Goal: Information Seeking & Learning: Check status

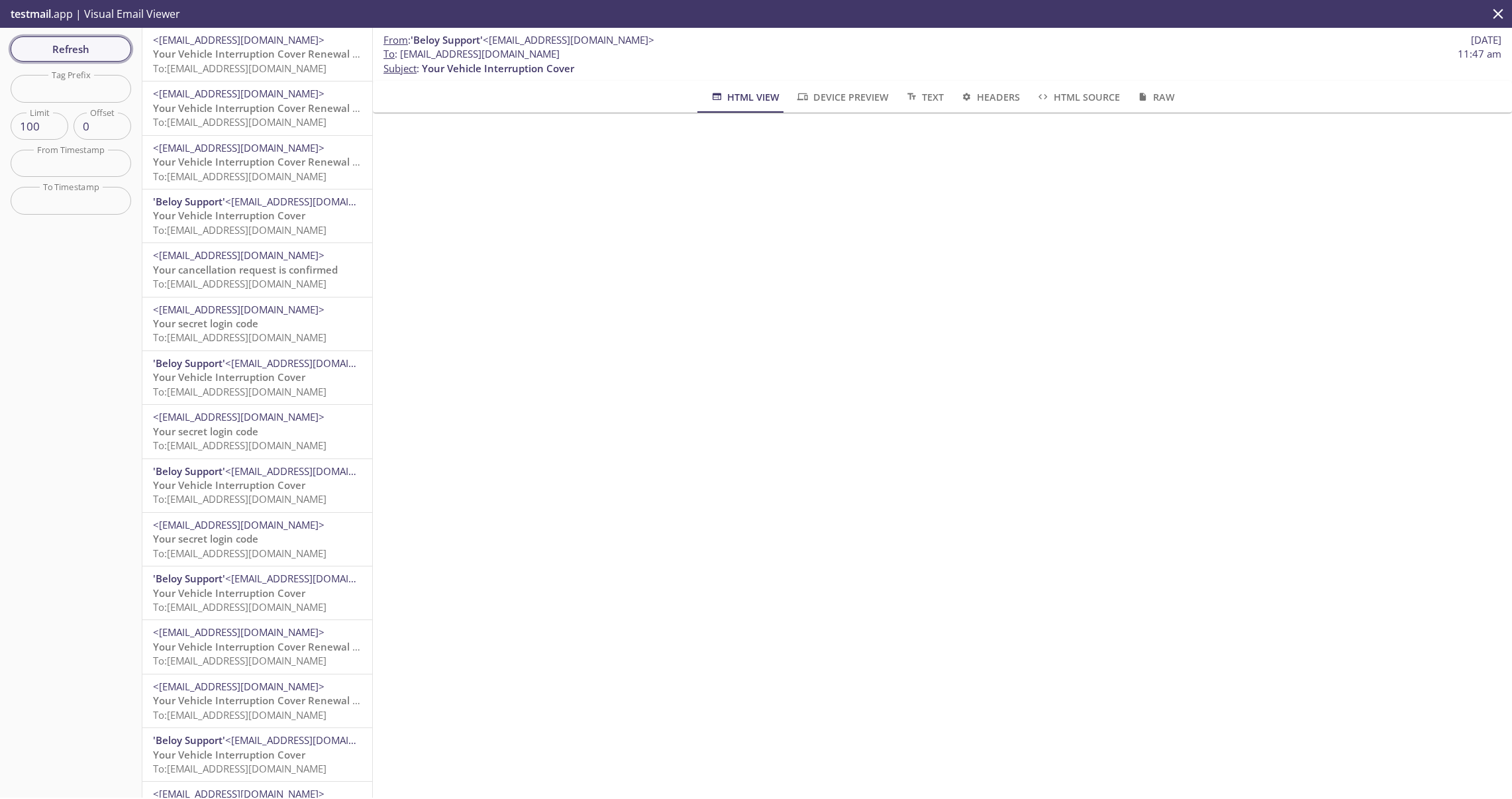
click at [89, 43] on span "Refresh" at bounding box center [71, 50] width 99 height 18
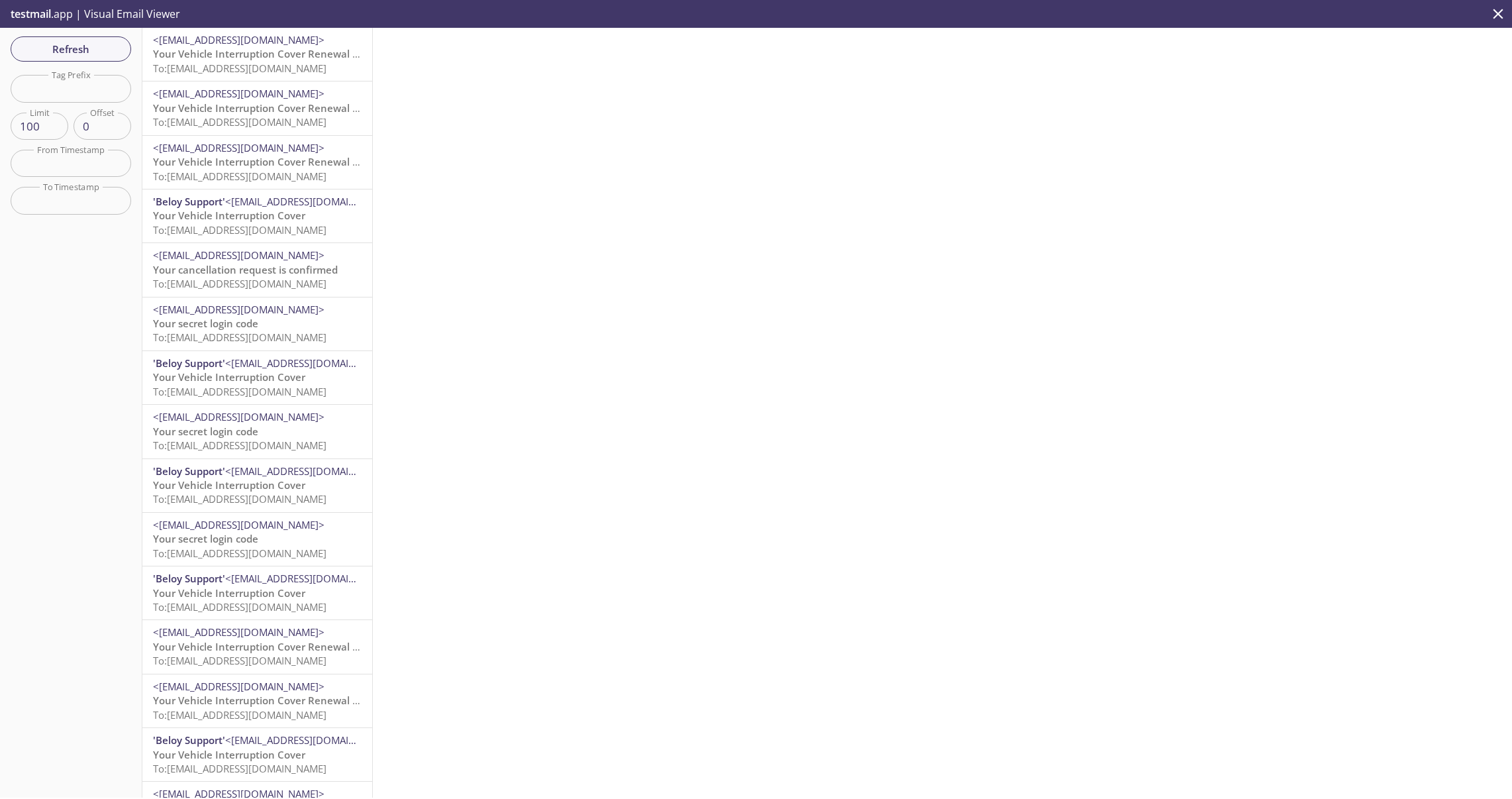
click at [246, 64] on span "To: [EMAIL_ADDRESS][DOMAIN_NAME]" at bounding box center [240, 68] width 173 height 14
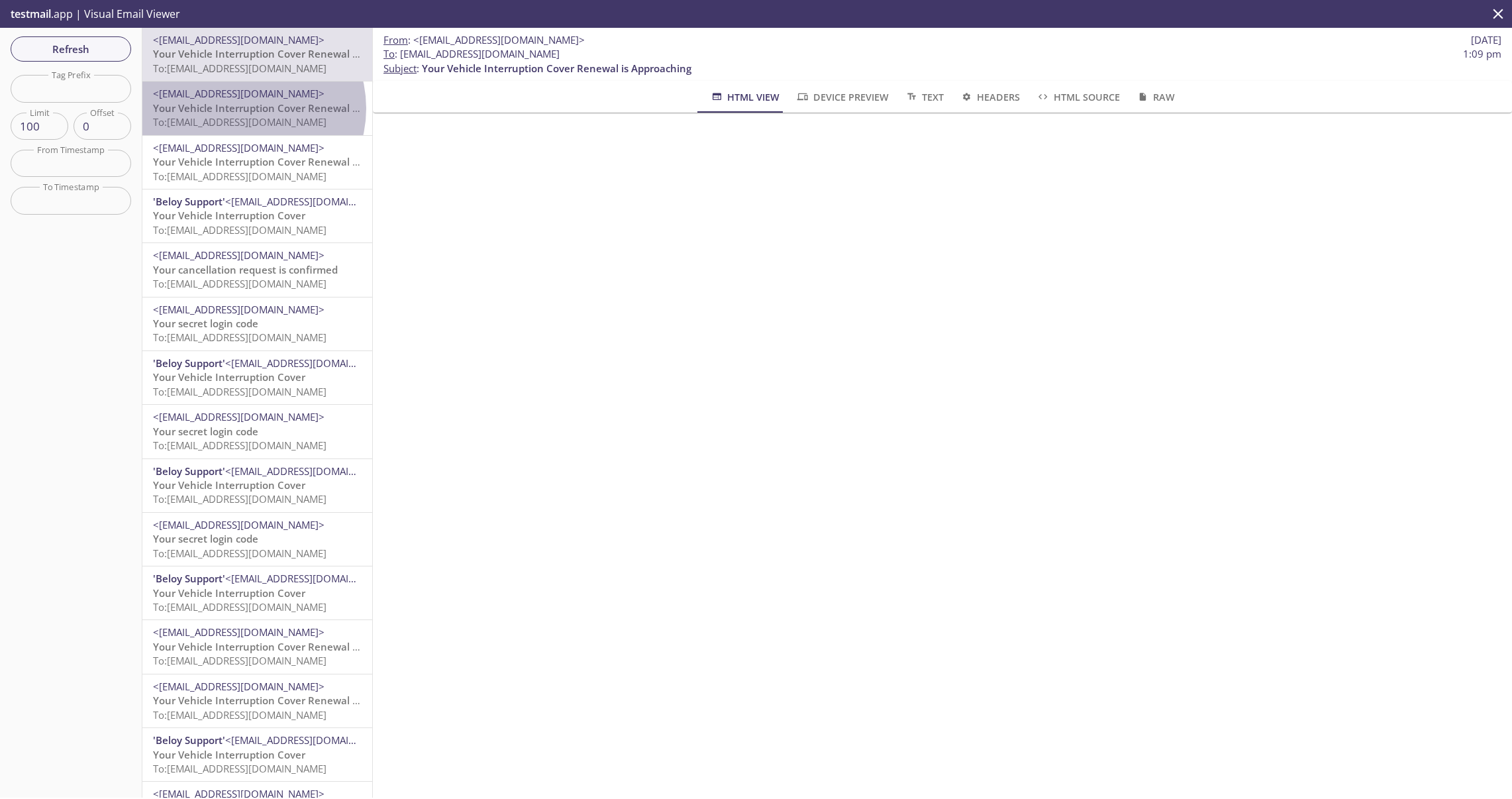
click at [244, 108] on span "Your Vehicle Interruption Cover Renewal is Approaching" at bounding box center [288, 108] width 269 height 14
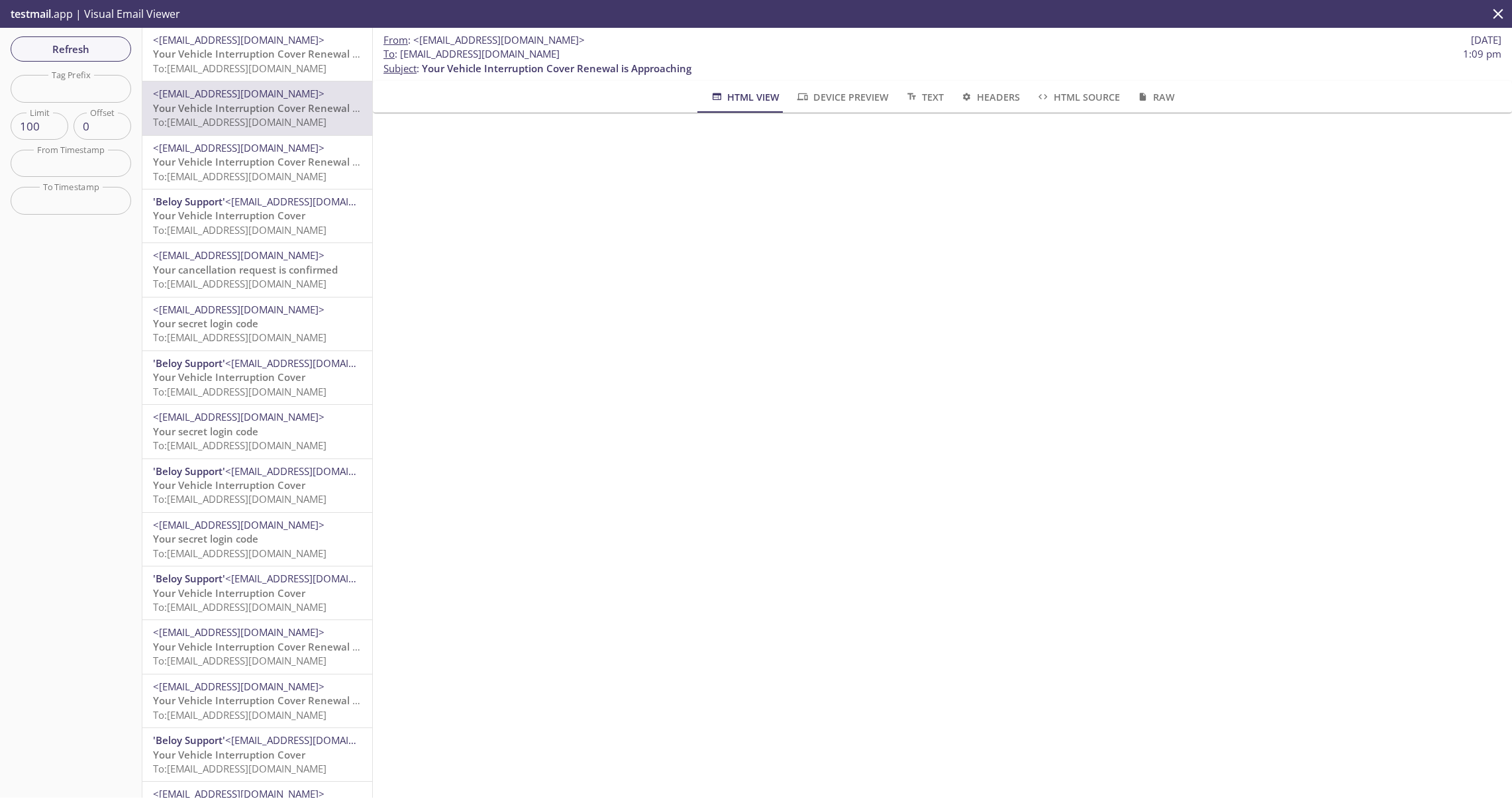
click at [253, 48] on span "Your Vehicle Interruption Cover Renewal is Approaching" at bounding box center [288, 54] width 269 height 14
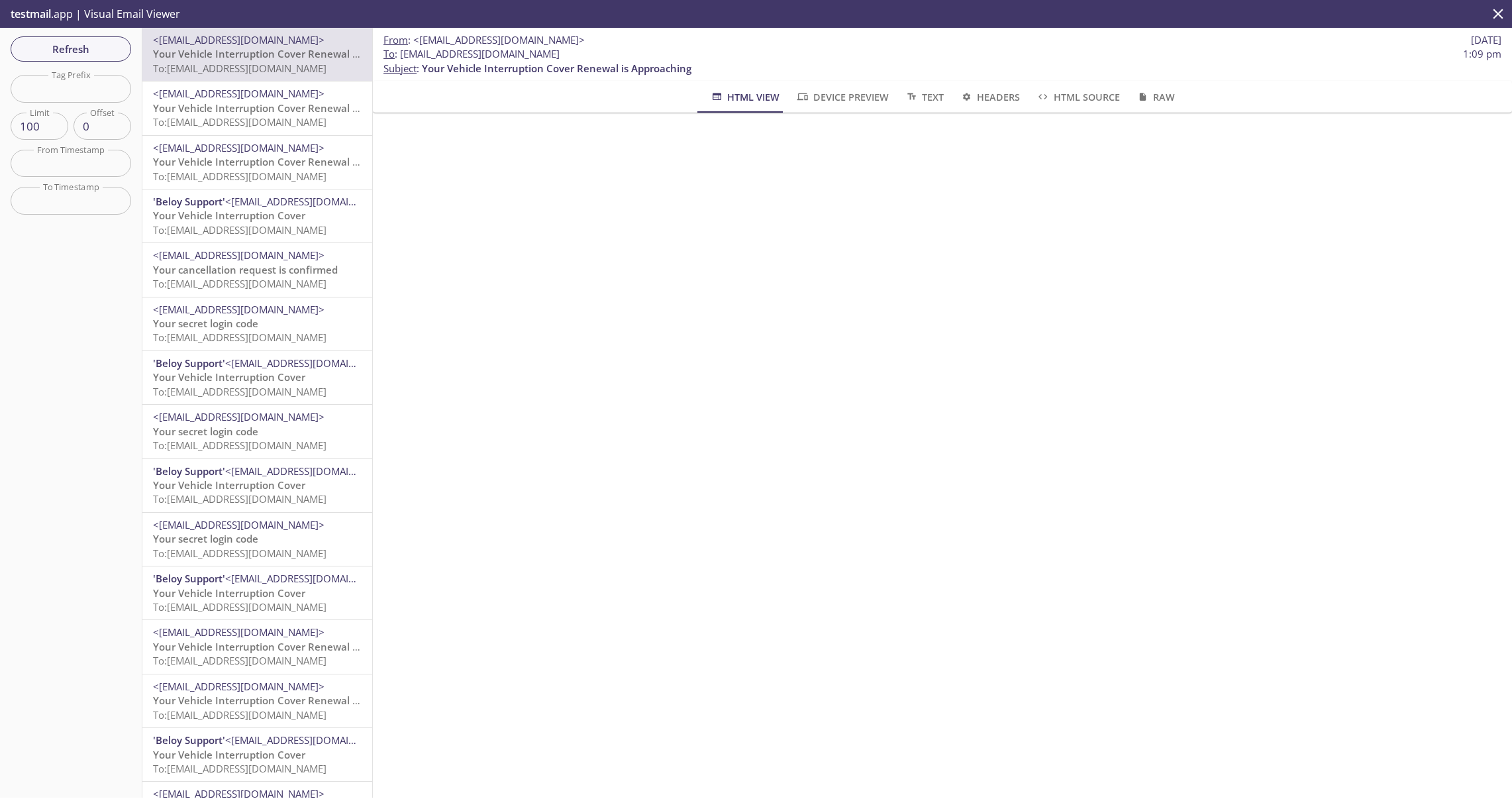
click at [250, 93] on span "<[EMAIL_ADDRESS][DOMAIN_NAME]>" at bounding box center [239, 93] width 172 height 14
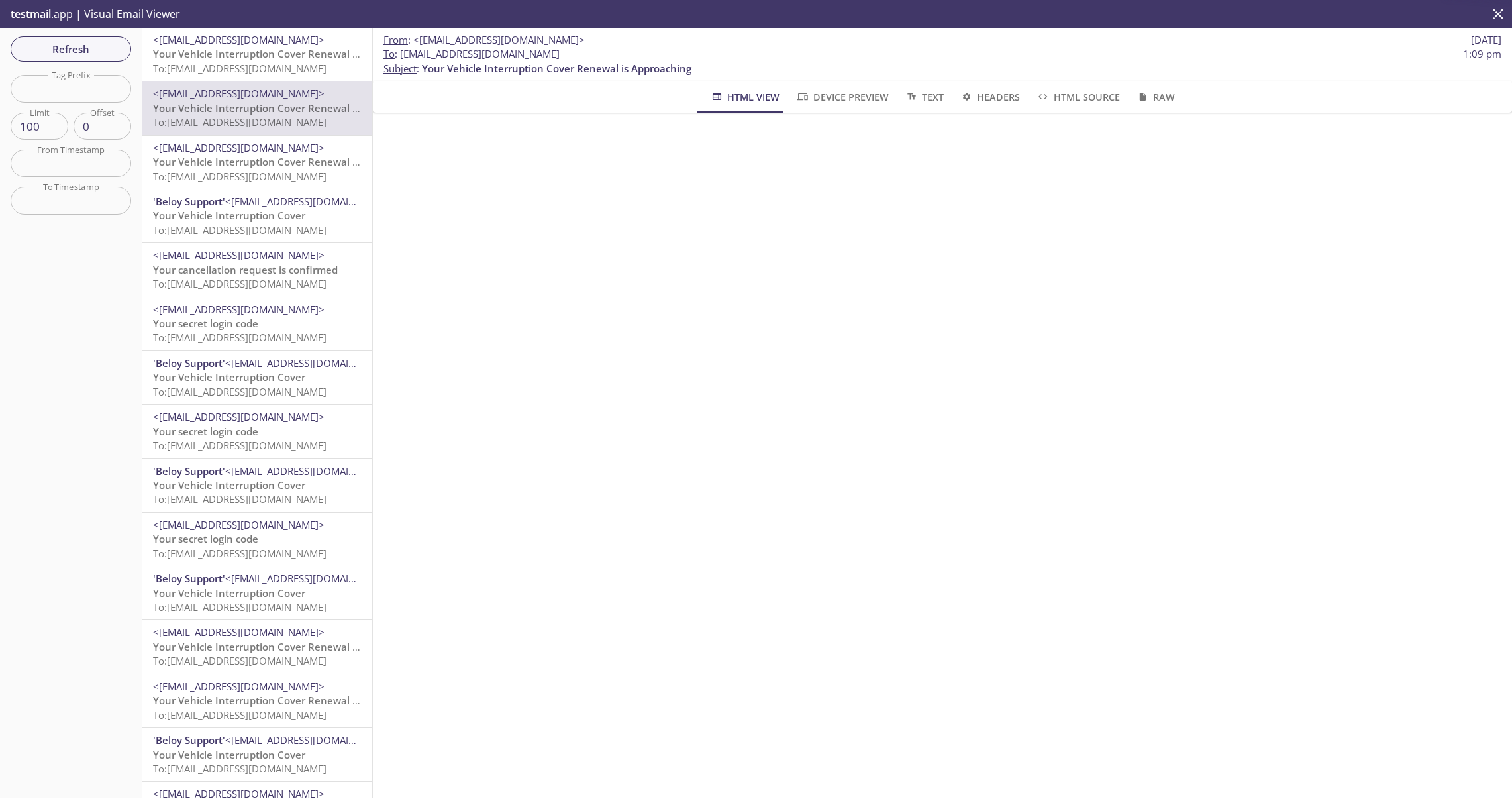
click at [260, 149] on span "<[EMAIL_ADDRESS][DOMAIN_NAME]>" at bounding box center [239, 148] width 172 height 14
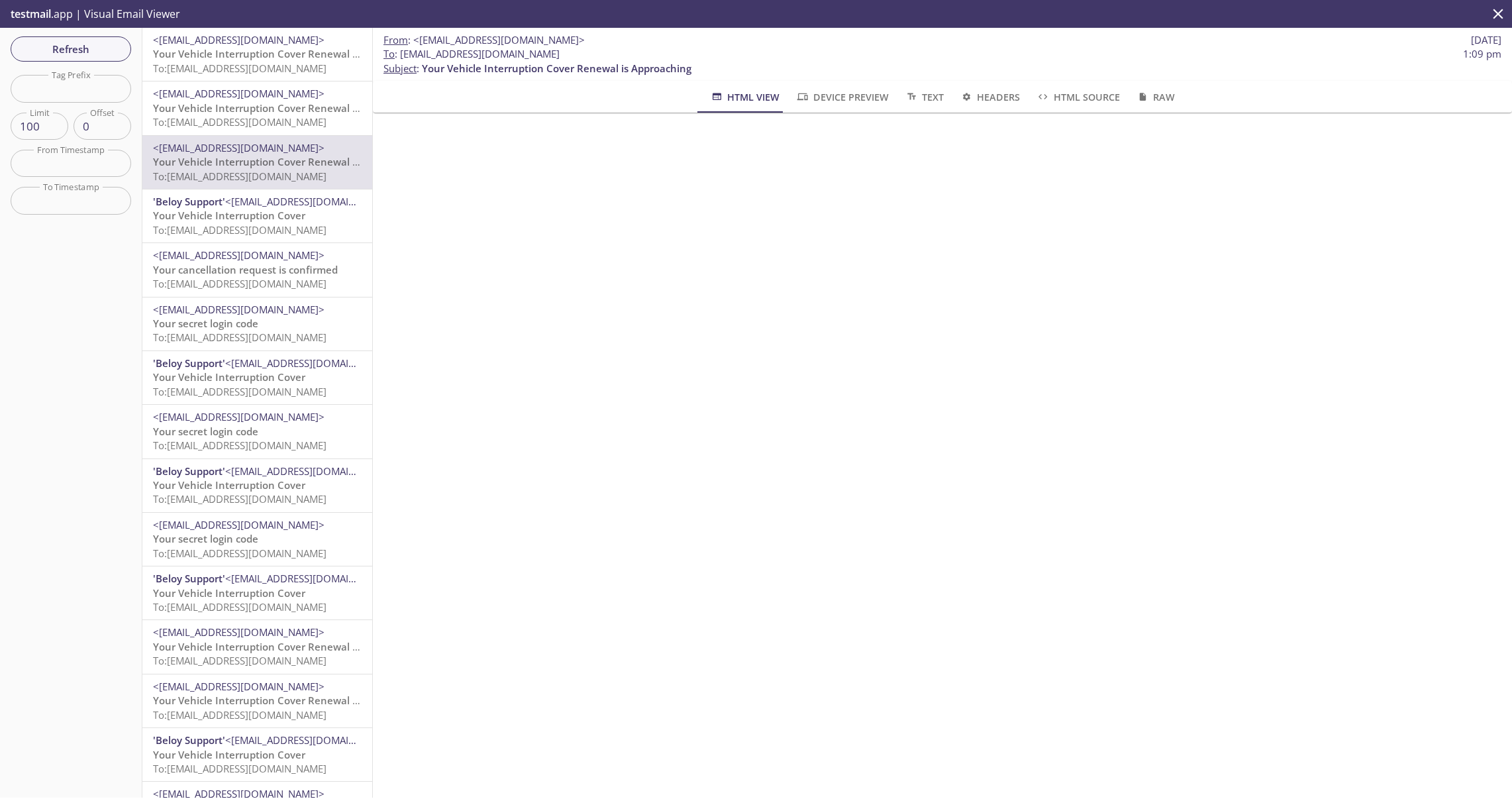
click at [242, 215] on span "Your Vehicle Interruption Cover" at bounding box center [229, 215] width 153 height 14
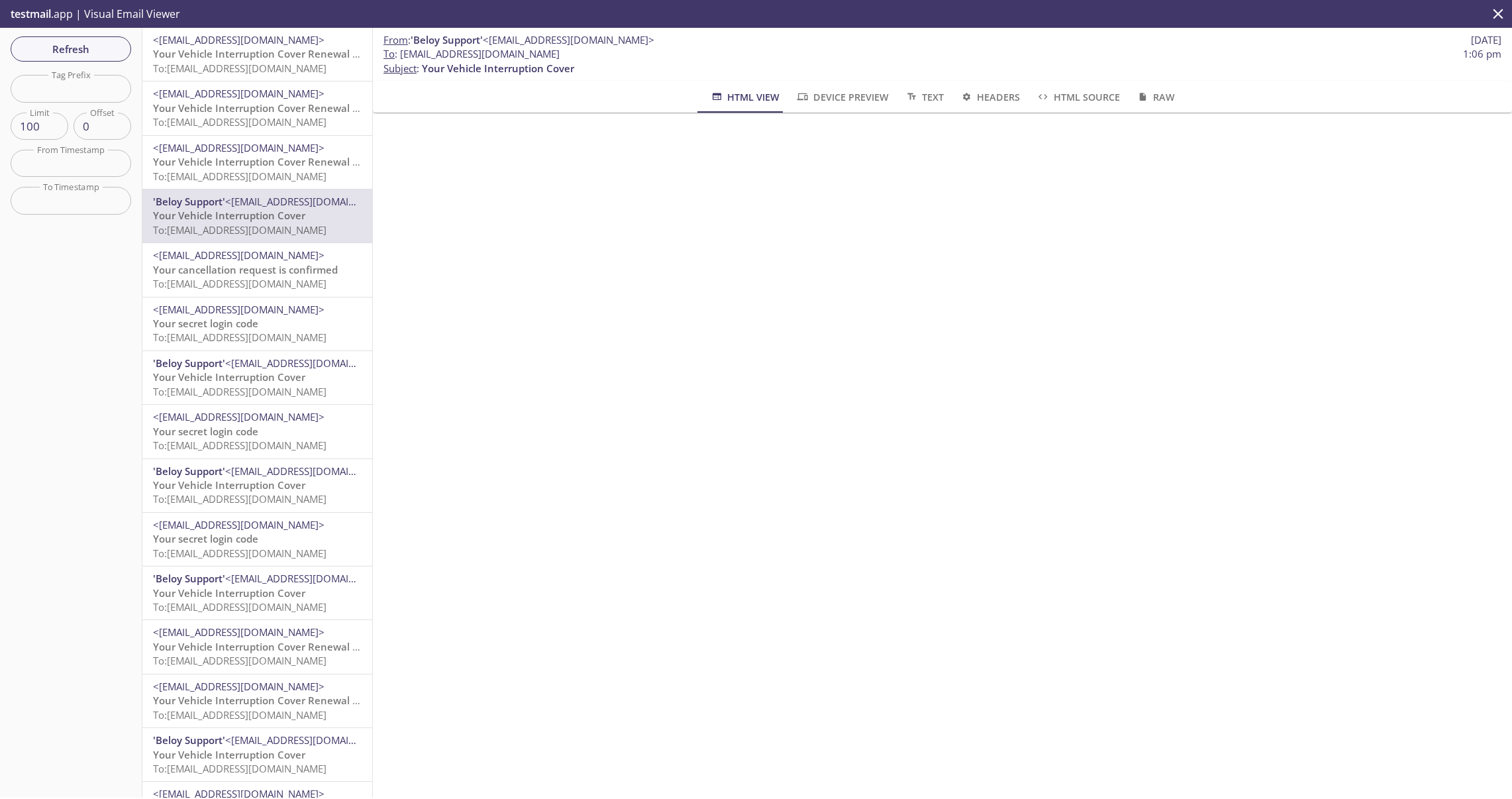
click at [236, 264] on span "Your cancellation request is confirmed" at bounding box center [245, 269] width 185 height 14
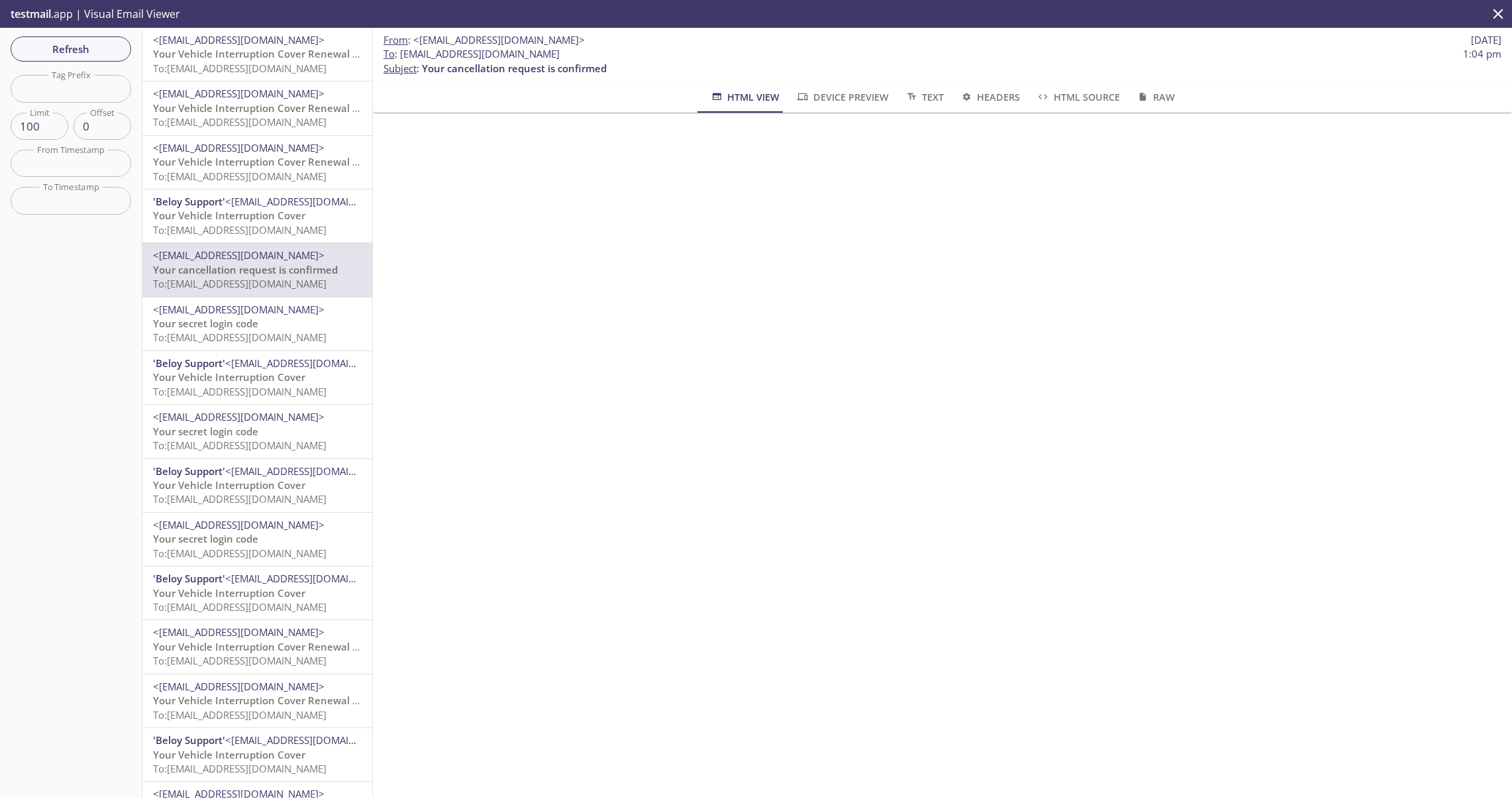
click at [244, 318] on span "Your secret login code" at bounding box center [206, 323] width 105 height 14
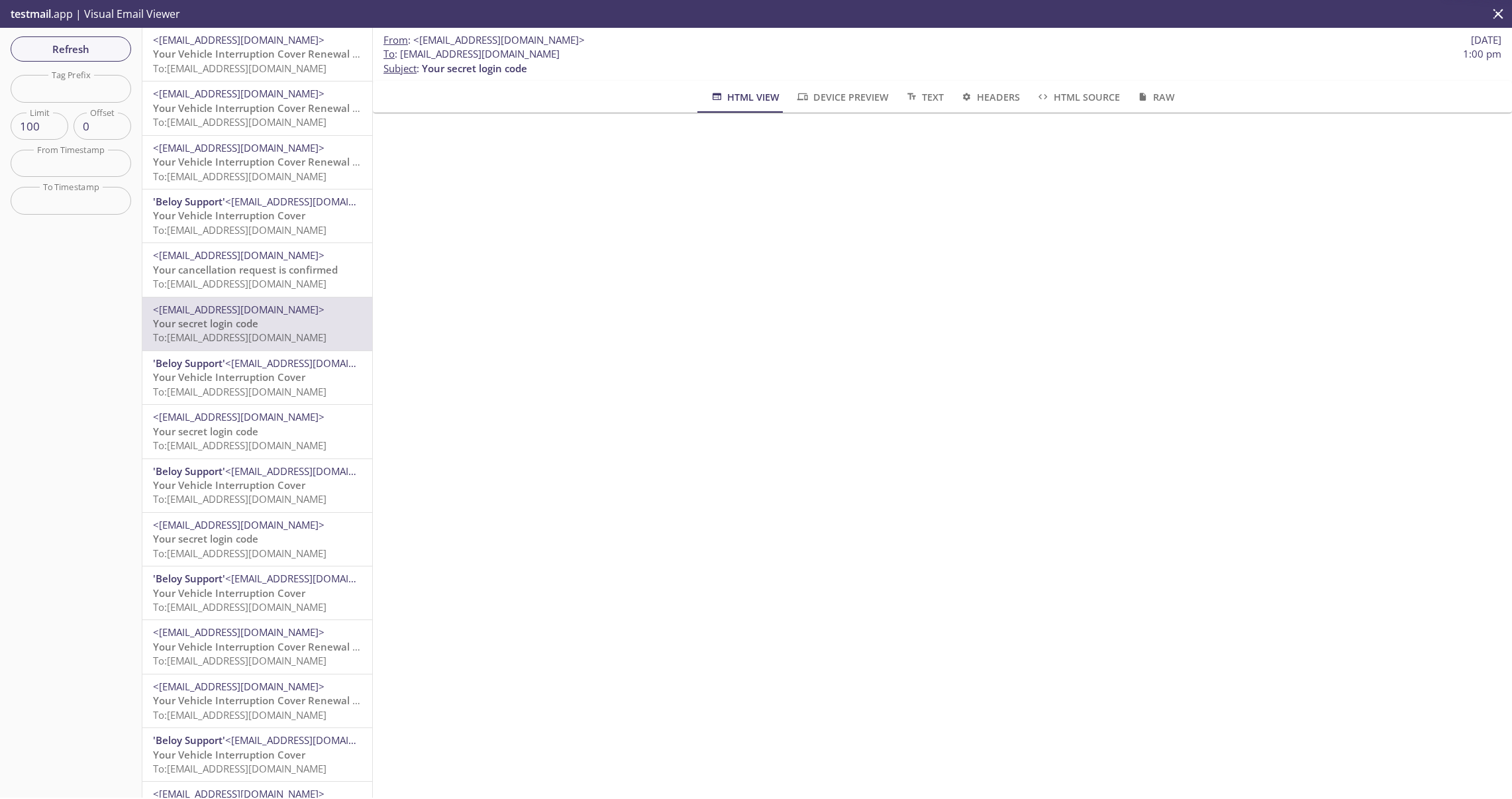
click at [242, 363] on span "<[EMAIL_ADDRESS][DOMAIN_NAME]>" at bounding box center [311, 363] width 172 height 14
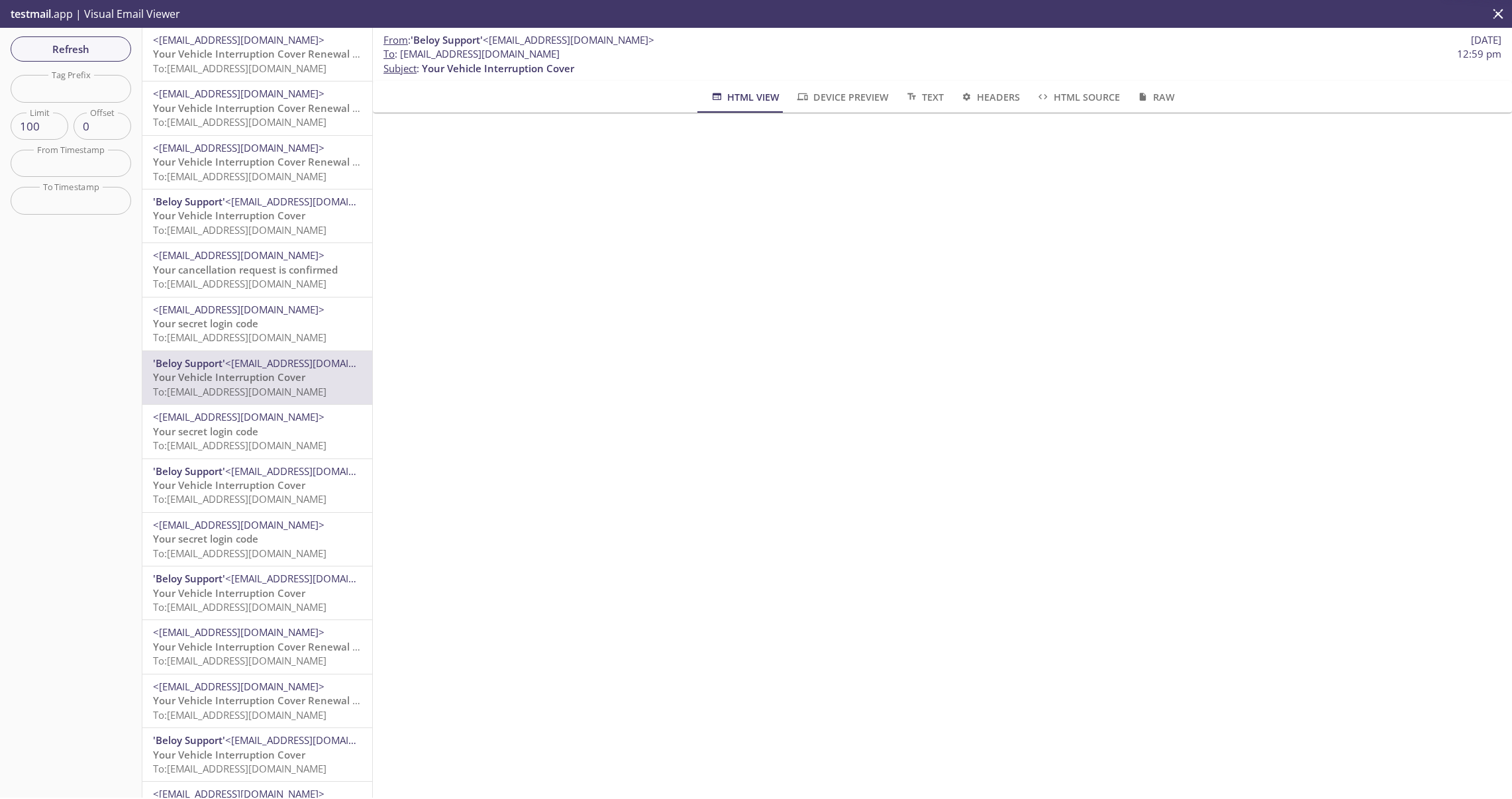
click at [244, 405] on div "<[EMAIL_ADDRESS][DOMAIN_NAME]> Your secret login code To: [EMAIL_ADDRESS][DOMAI…" at bounding box center [257, 431] width 230 height 53
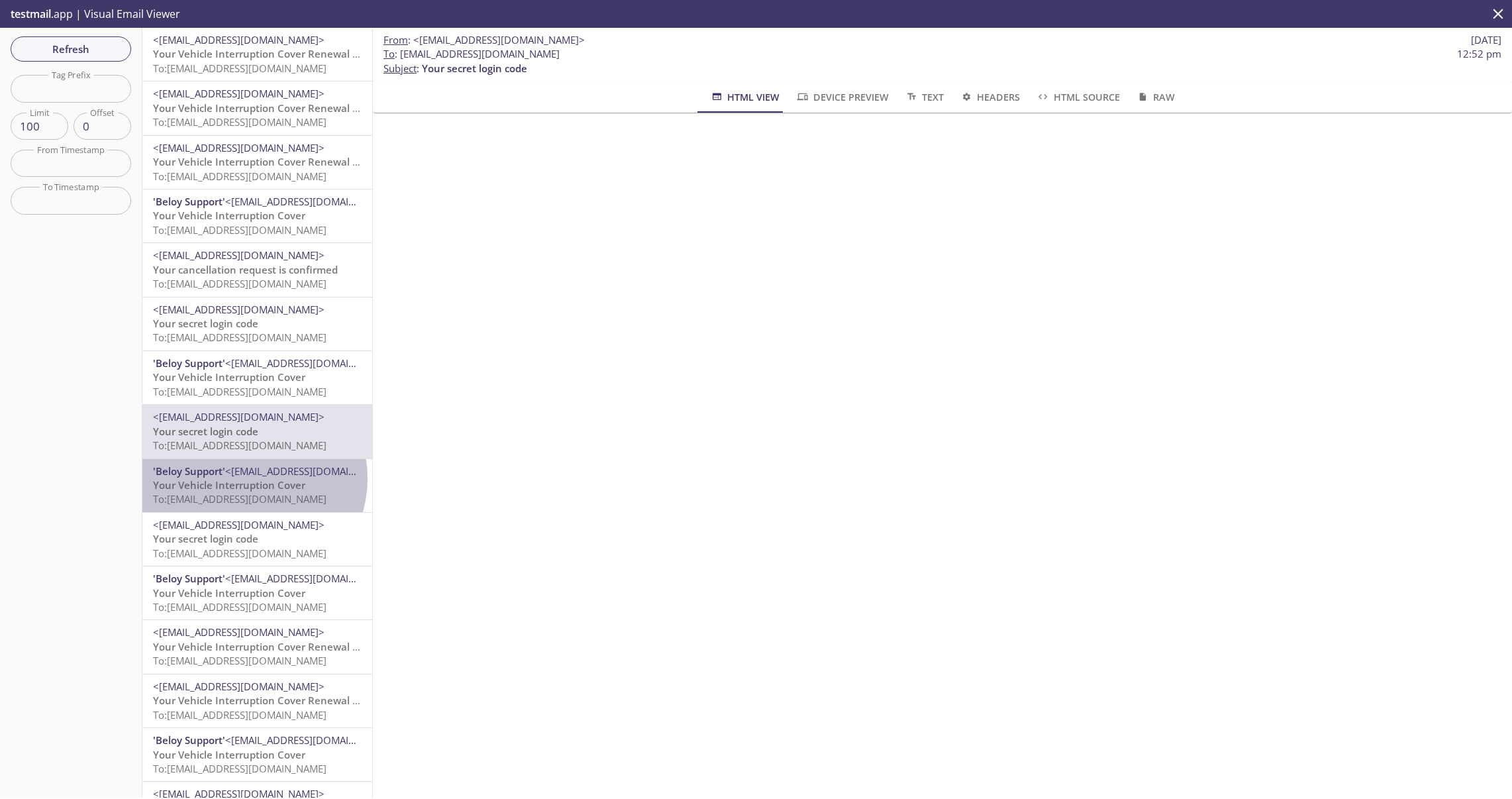
click at [250, 479] on span "Your Vehicle Interruption Cover" at bounding box center [229, 485] width 153 height 14
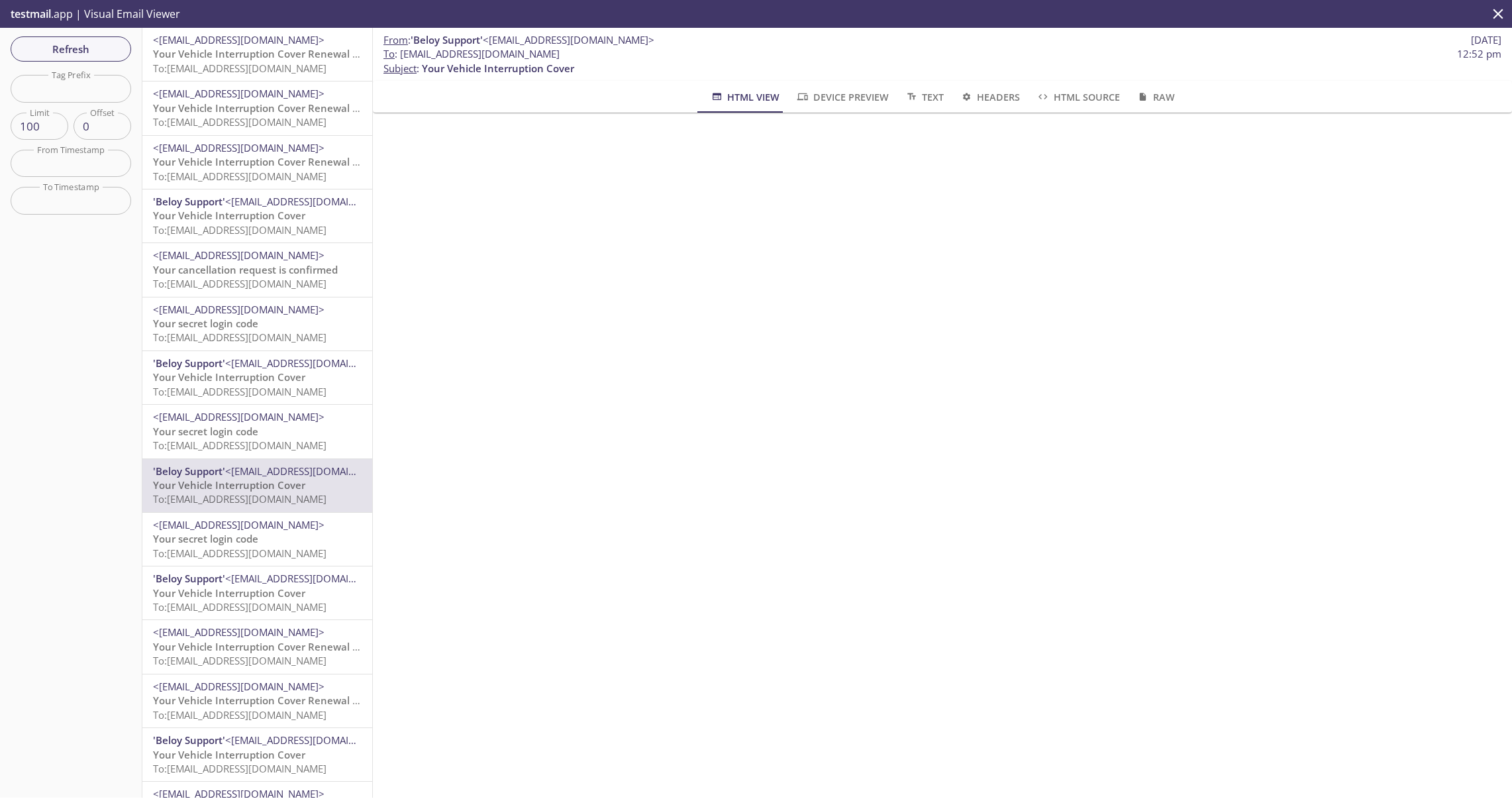
click at [239, 555] on span "To: [EMAIL_ADDRESS][DOMAIN_NAME]" at bounding box center [240, 553] width 173 height 14
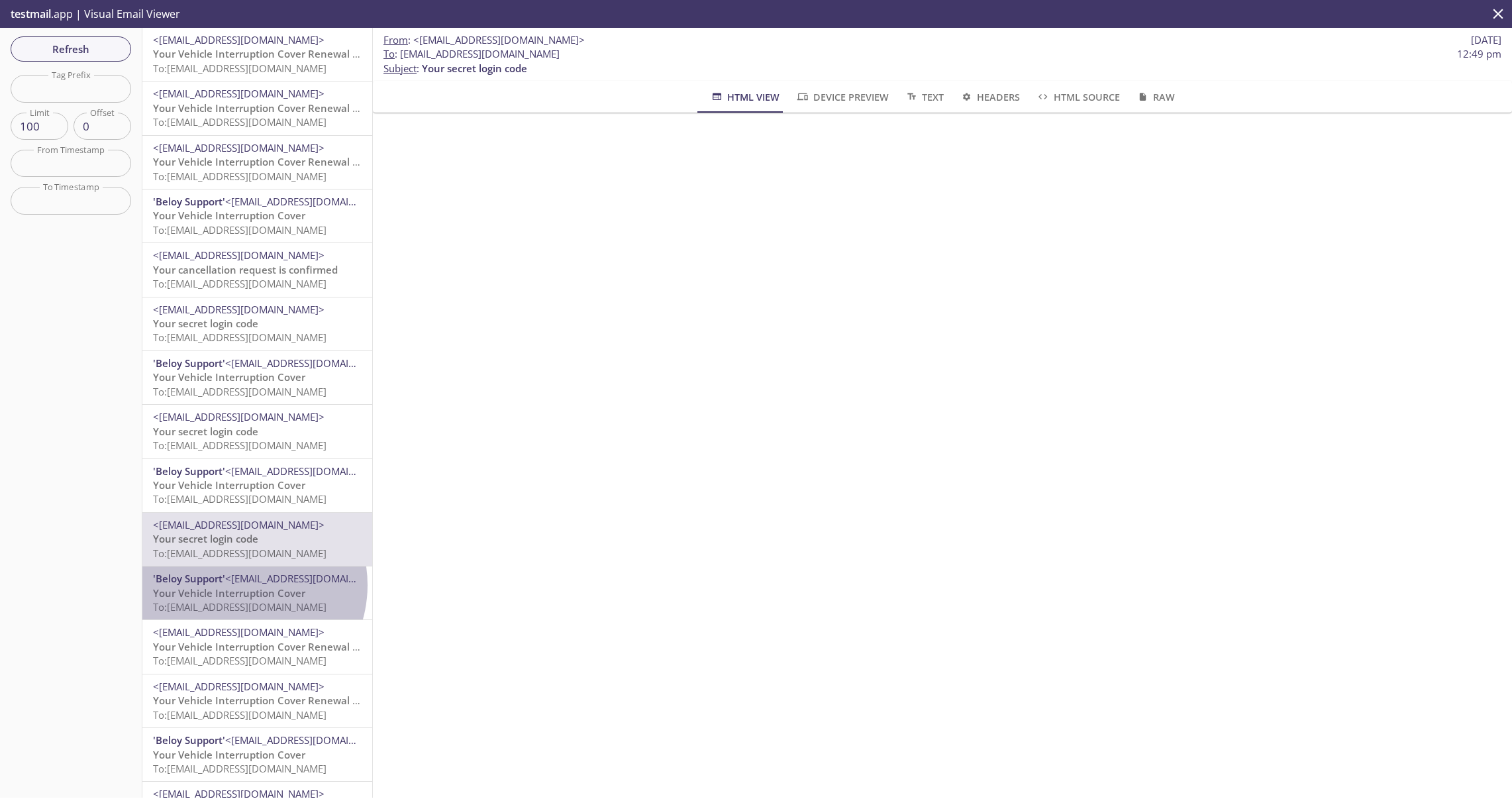
click at [239, 585] on span "'Beloy Support' <[EMAIL_ADDRESS][DOMAIN_NAME]>" at bounding box center [257, 578] width 208 height 14
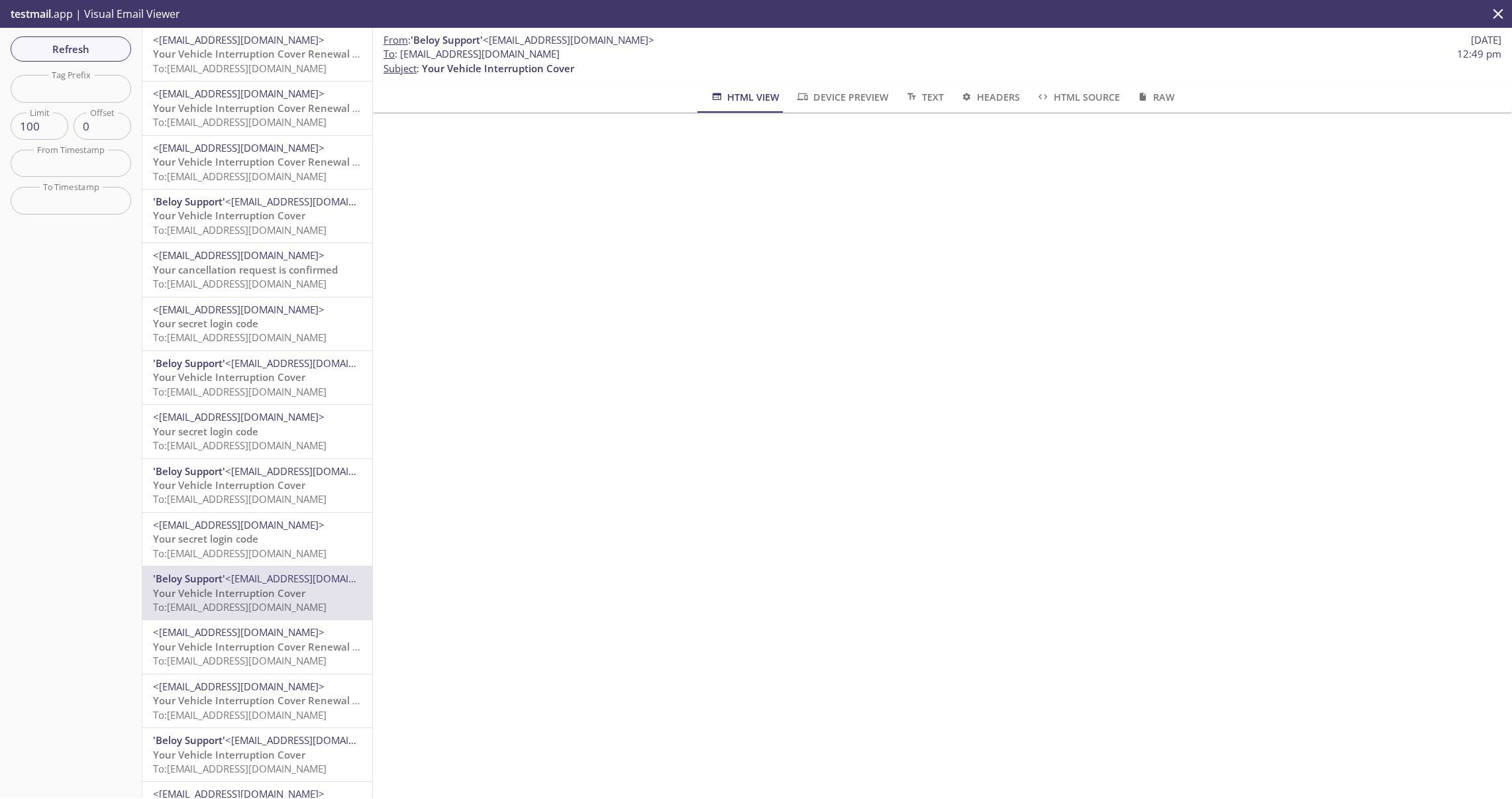
click at [239, 640] on span "Your Vehicle Interruption Cover Renewal is Approaching" at bounding box center [288, 646] width 269 height 14
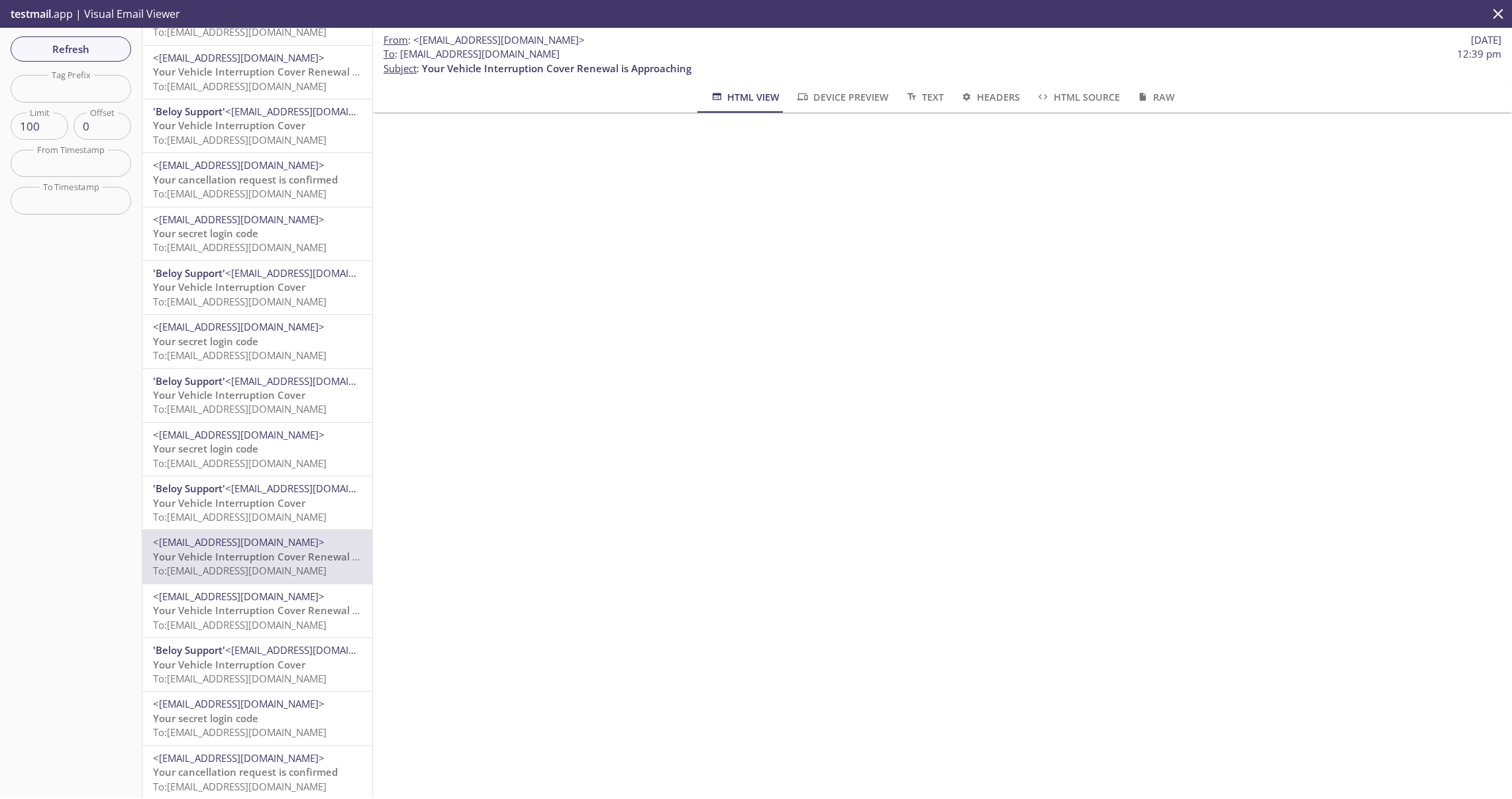
scroll to position [103, 0]
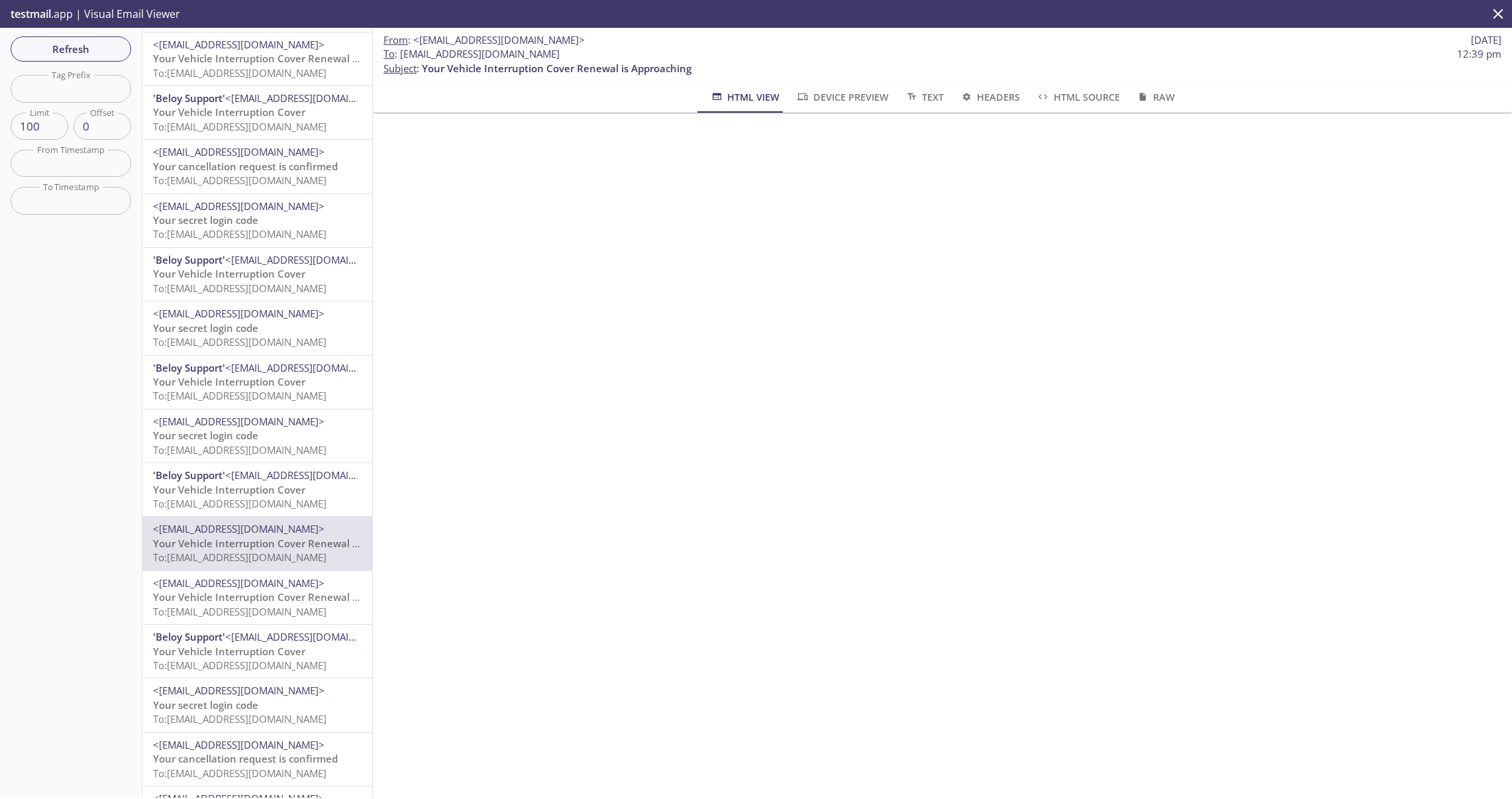
click at [241, 590] on span "Your Vehicle Interruption Cover Renewal is Approaching" at bounding box center [288, 597] width 269 height 14
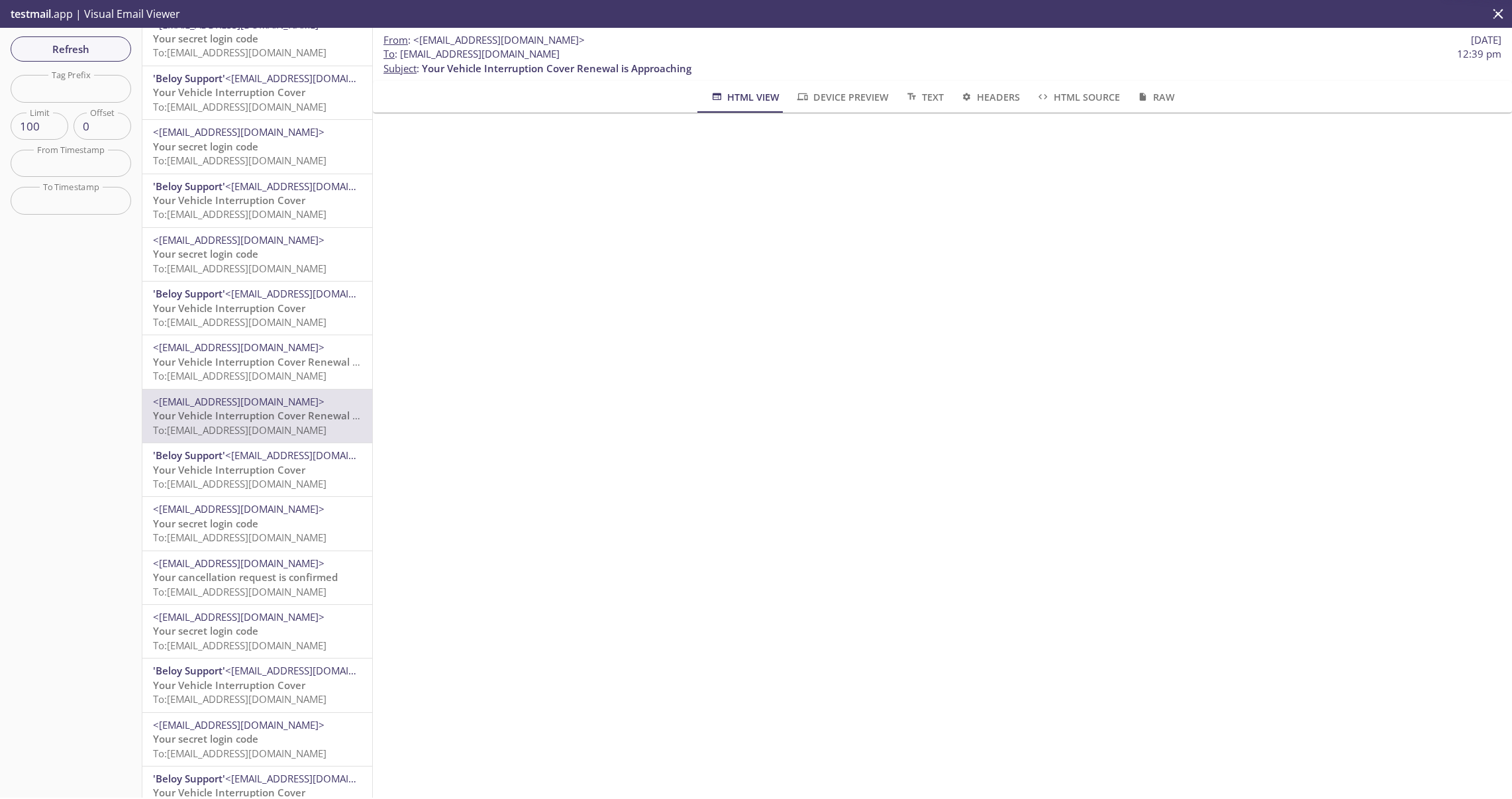
scroll to position [316, 0]
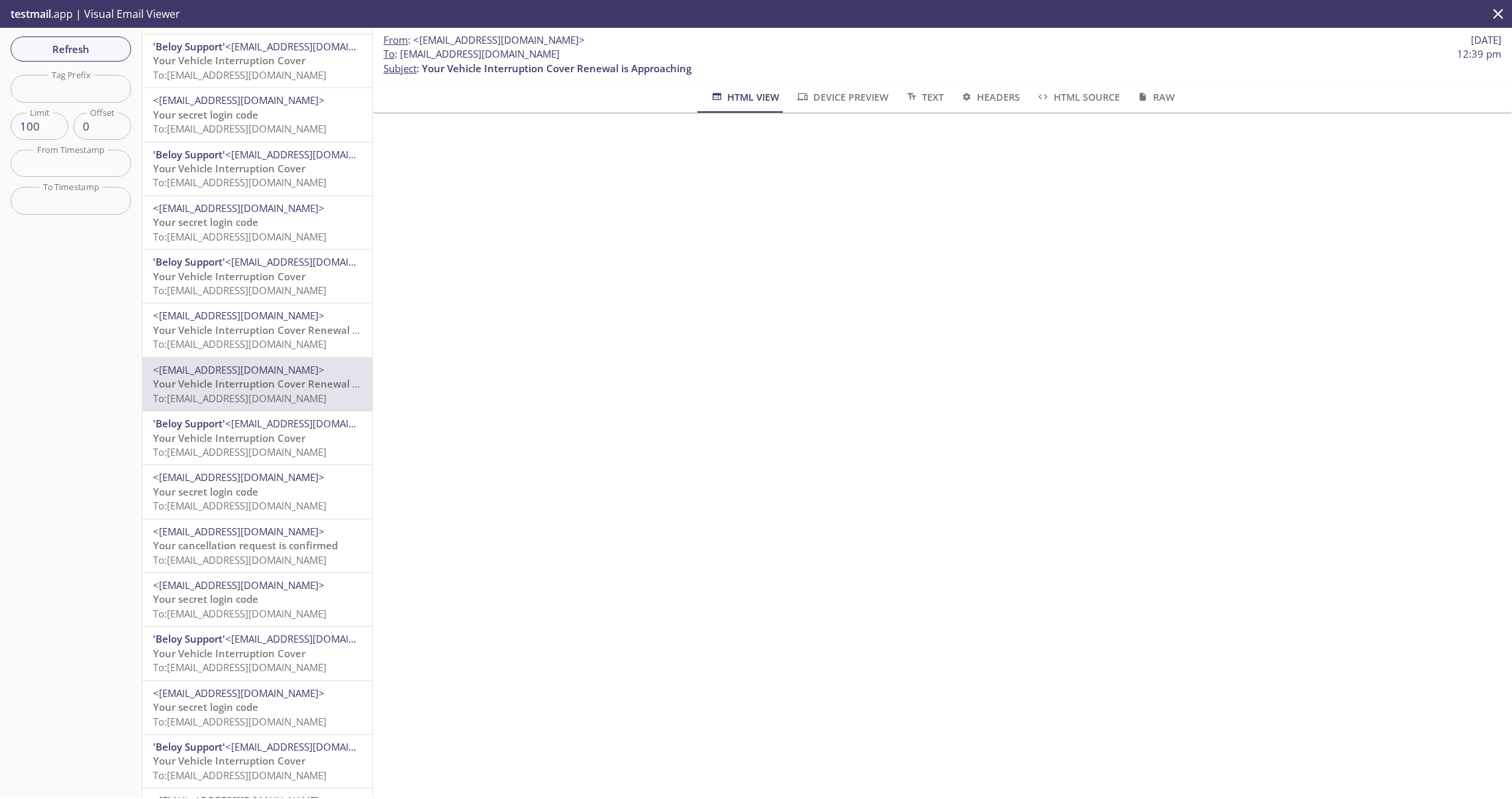
click at [236, 444] on span "Your Vehicle Interruption Cover" at bounding box center [229, 438] width 153 height 14
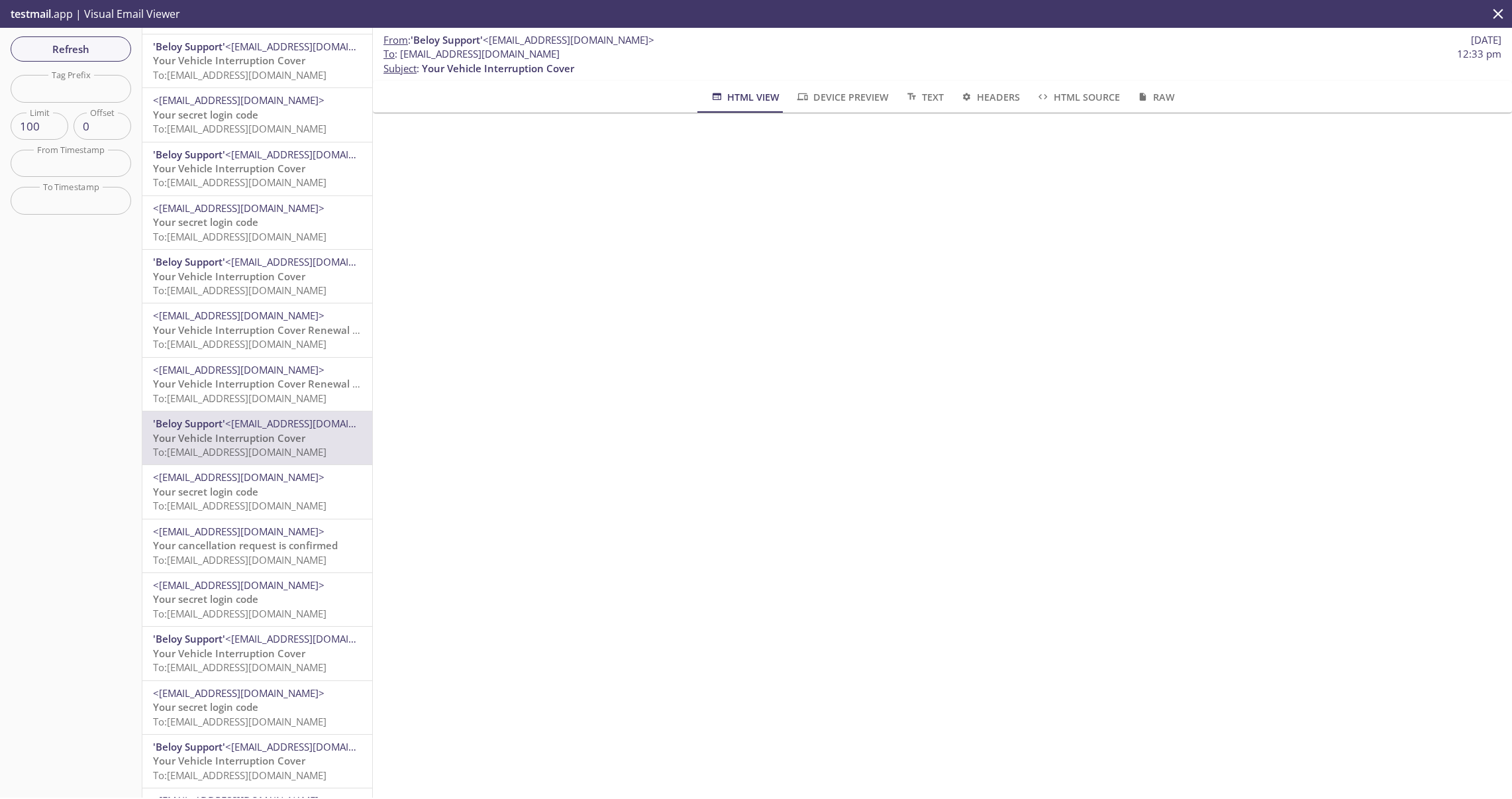
click at [244, 492] on span "Your secret login code" at bounding box center [206, 491] width 105 height 14
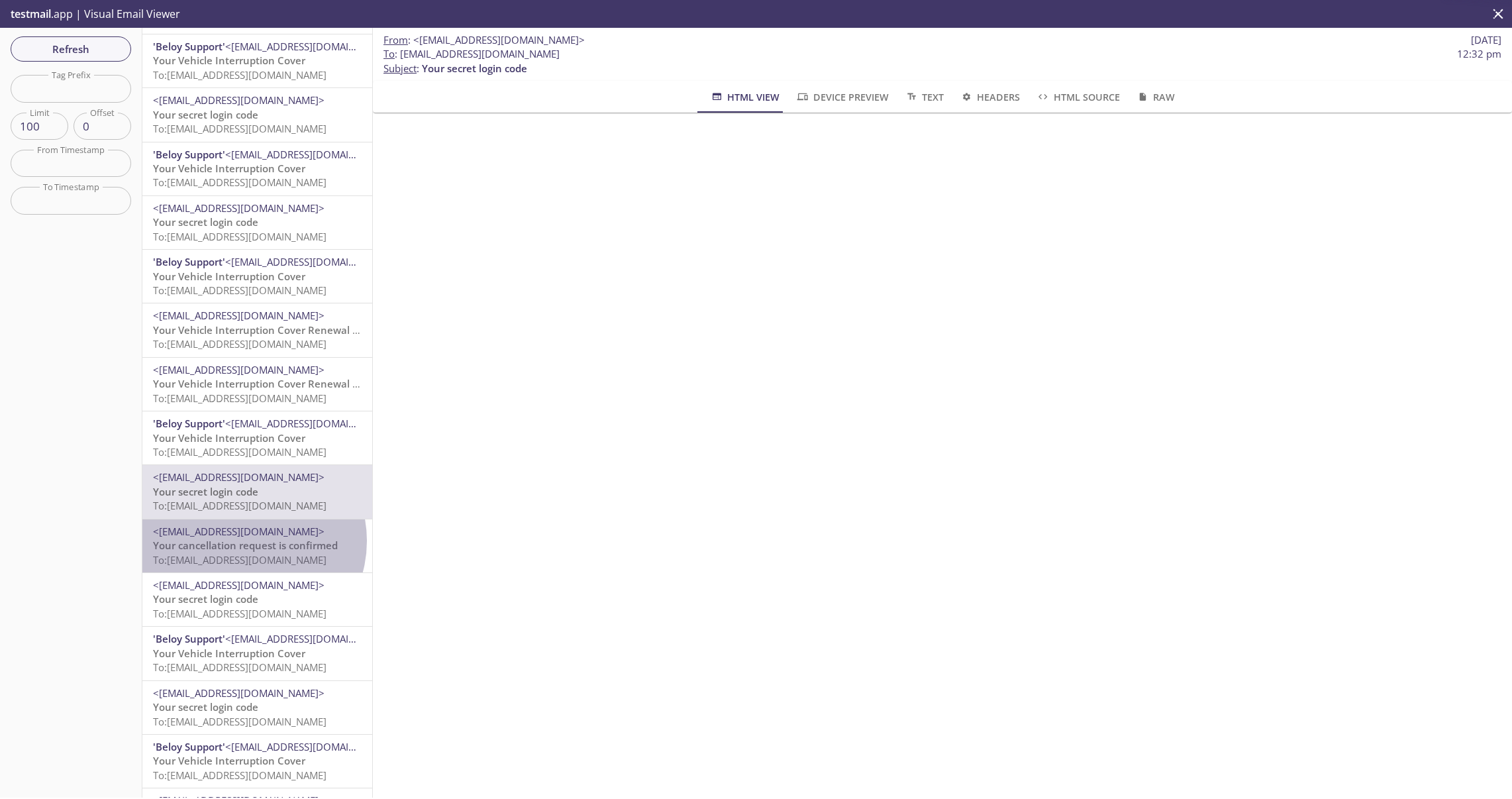
click at [247, 541] on span "Your cancellation request is confirmed" at bounding box center [245, 545] width 185 height 14
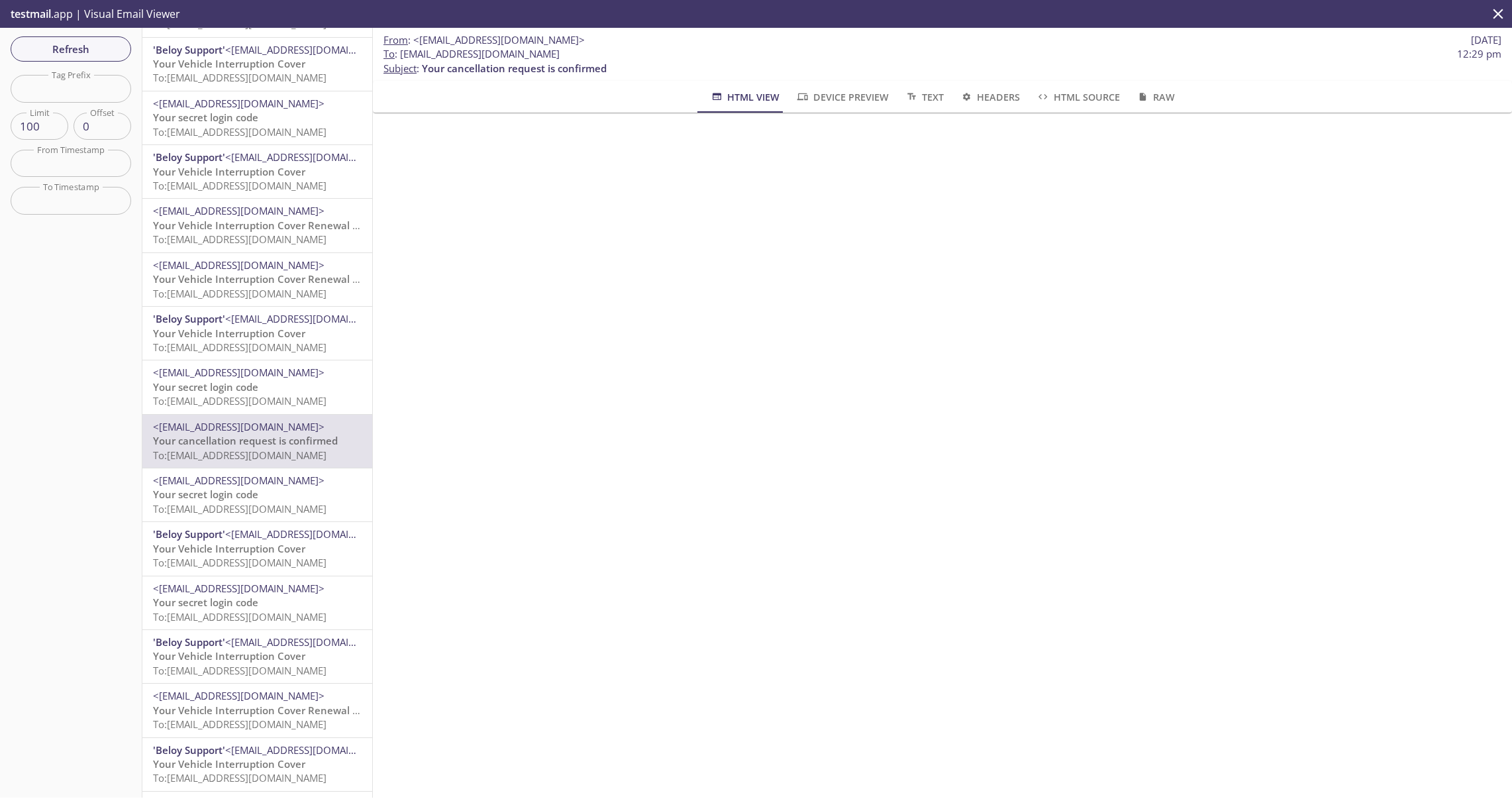
scroll to position [429, 0]
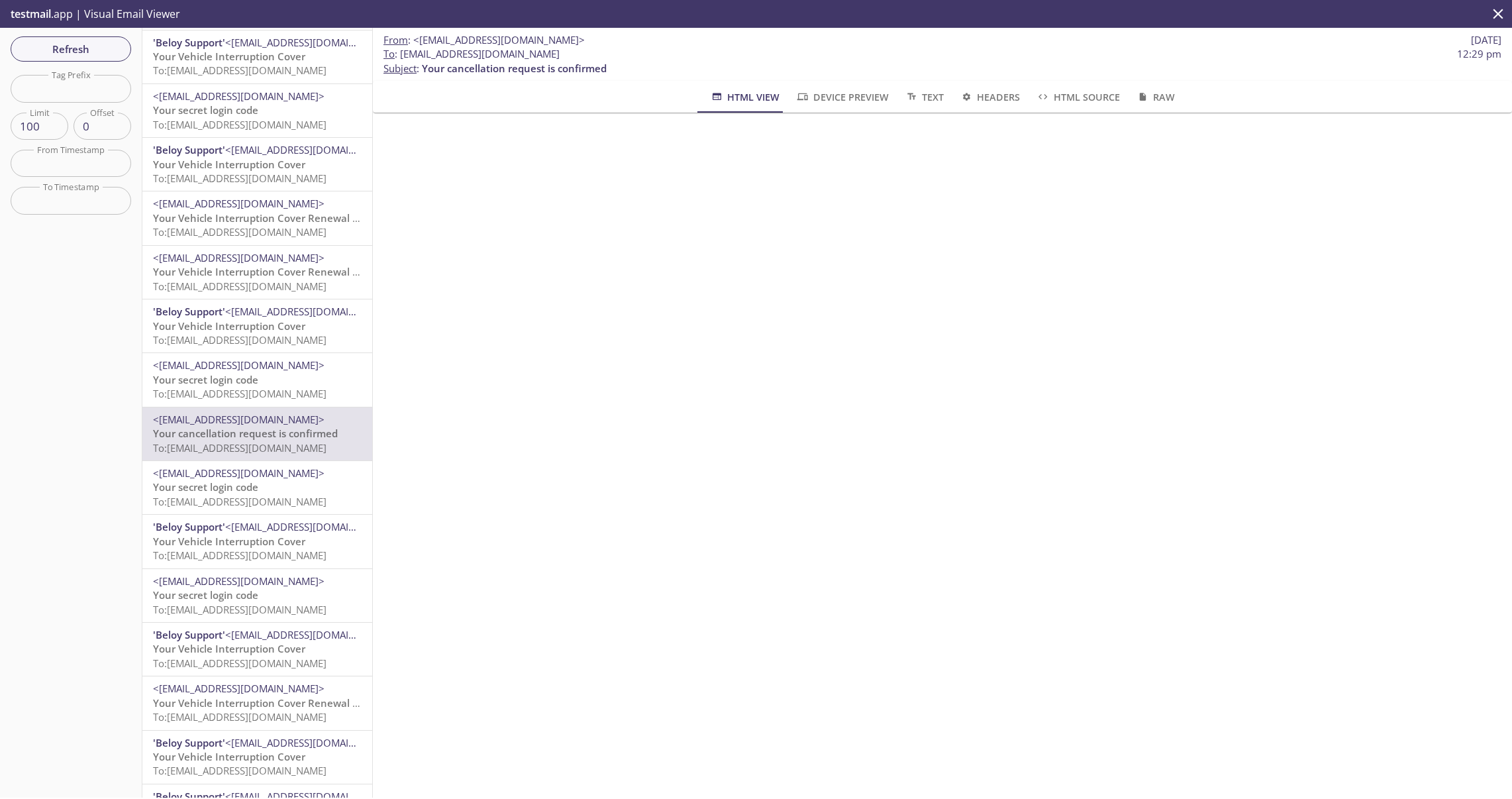
click at [242, 487] on span "Your secret login code" at bounding box center [206, 487] width 105 height 14
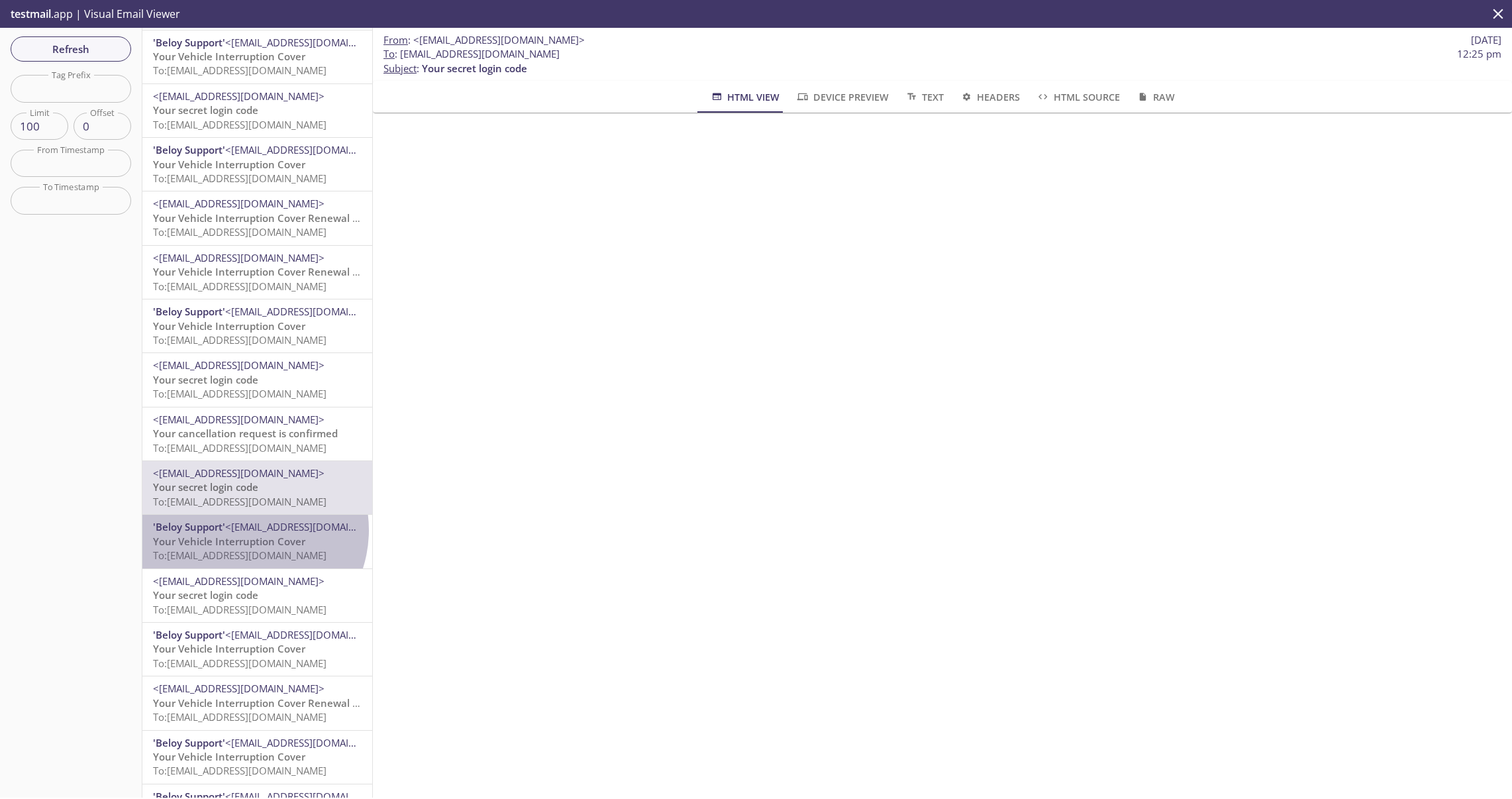
click at [242, 530] on span "<[EMAIL_ADDRESS][DOMAIN_NAME]>" at bounding box center [311, 527] width 172 height 14
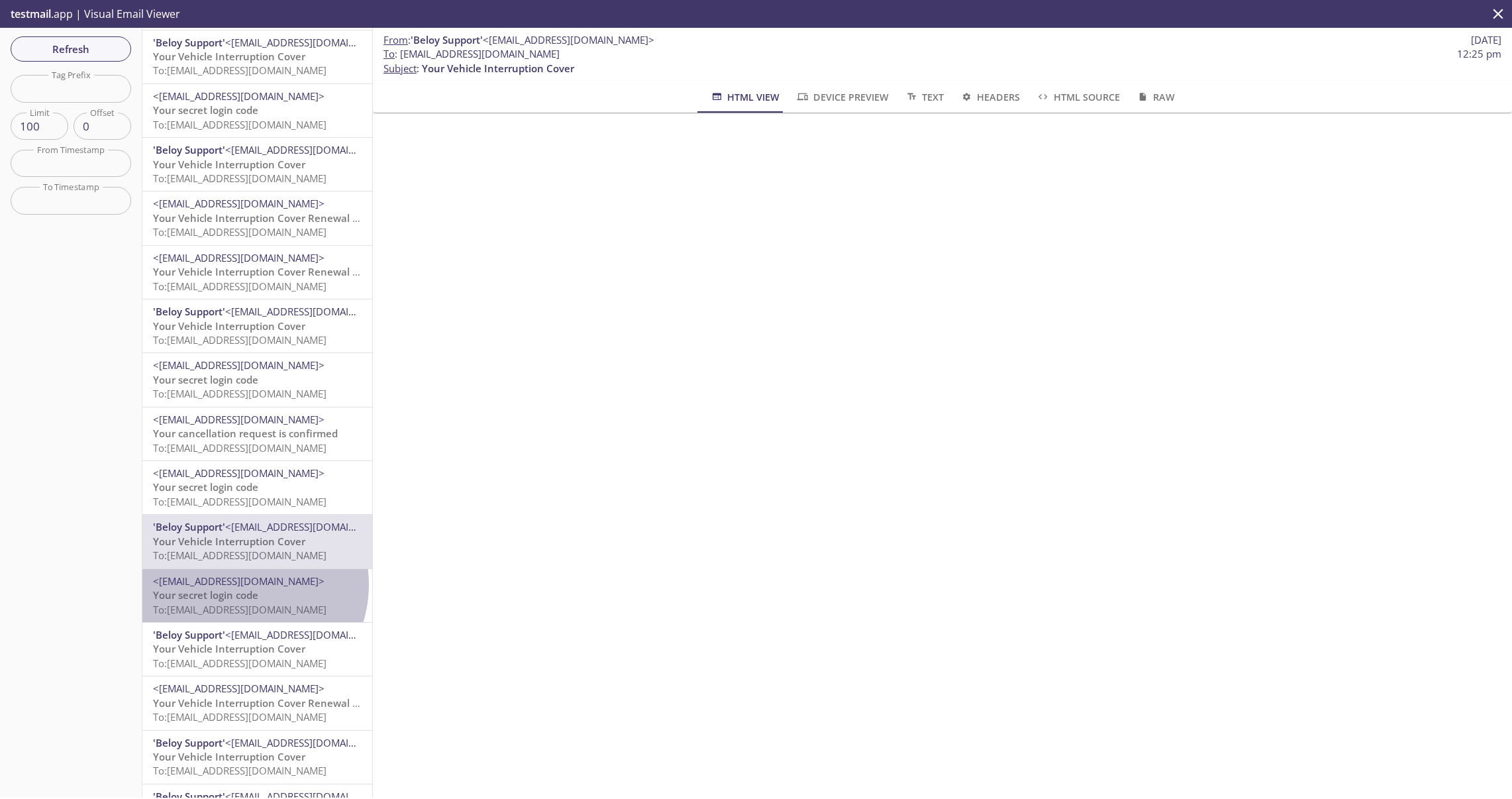
click at [240, 585] on span "<[EMAIL_ADDRESS][DOMAIN_NAME]>" at bounding box center [239, 581] width 172 height 14
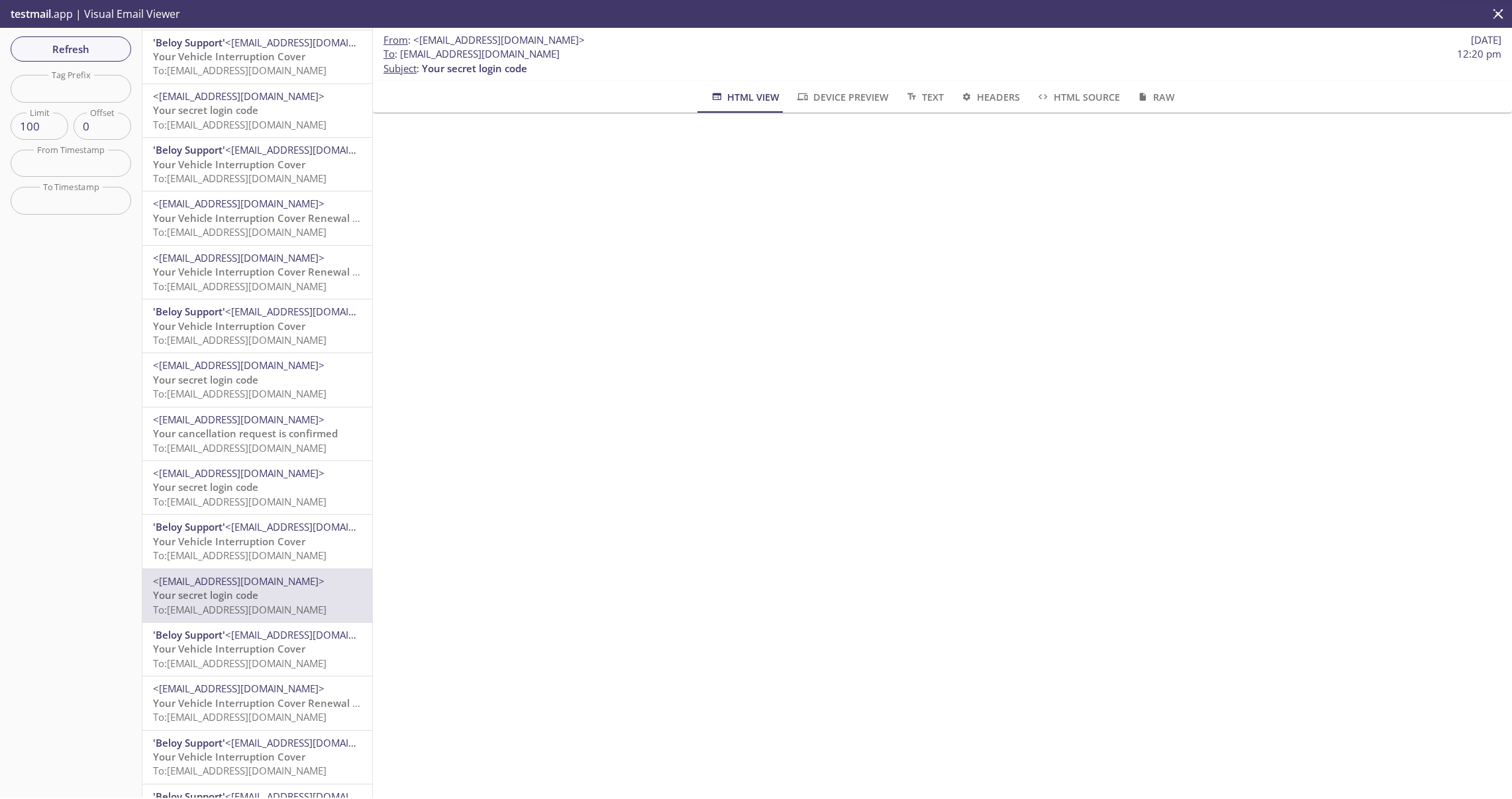
click at [248, 630] on span "<[EMAIL_ADDRESS][DOMAIN_NAME]>" at bounding box center [311, 634] width 172 height 14
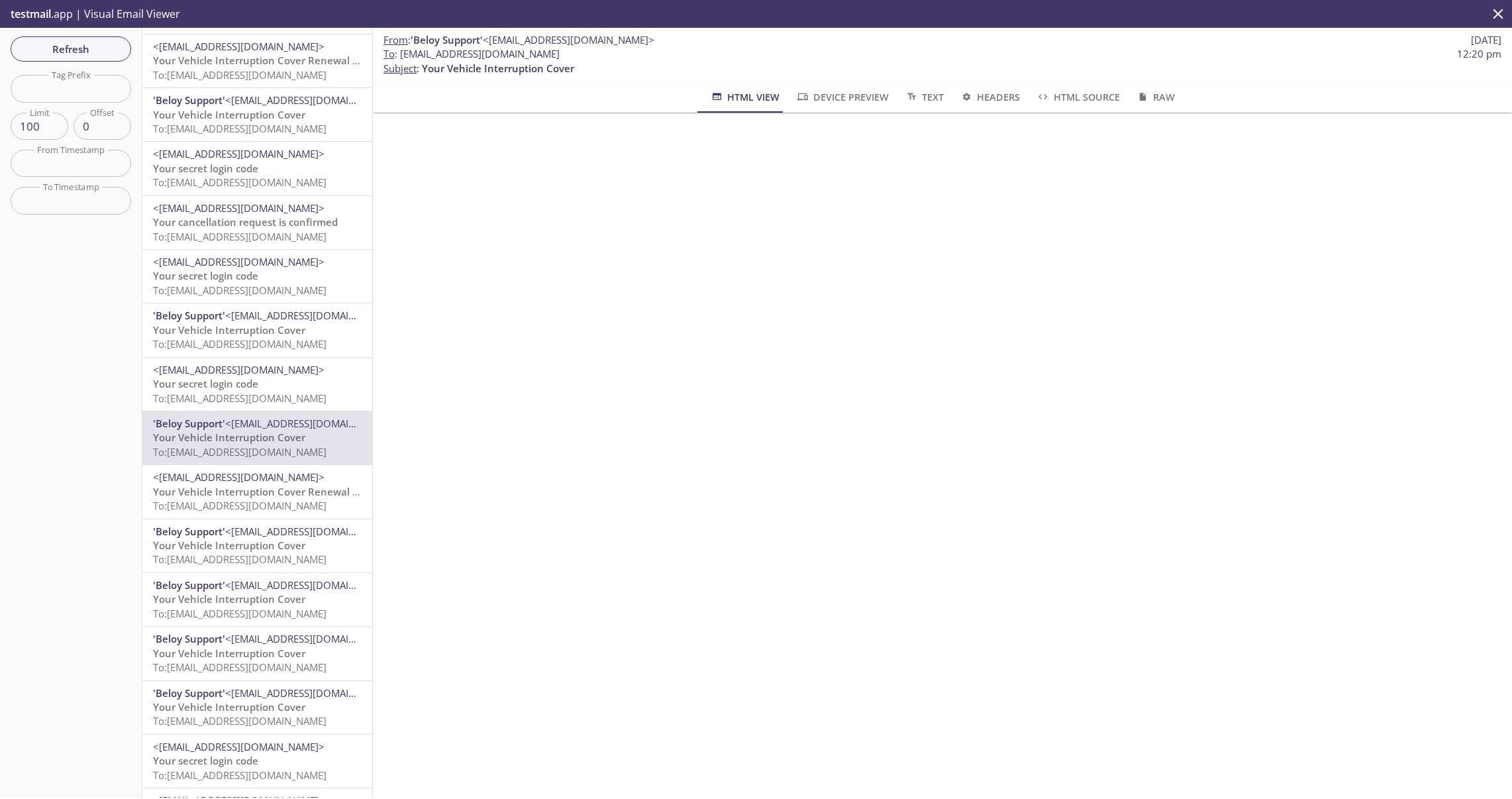
scroll to position [665, 0]
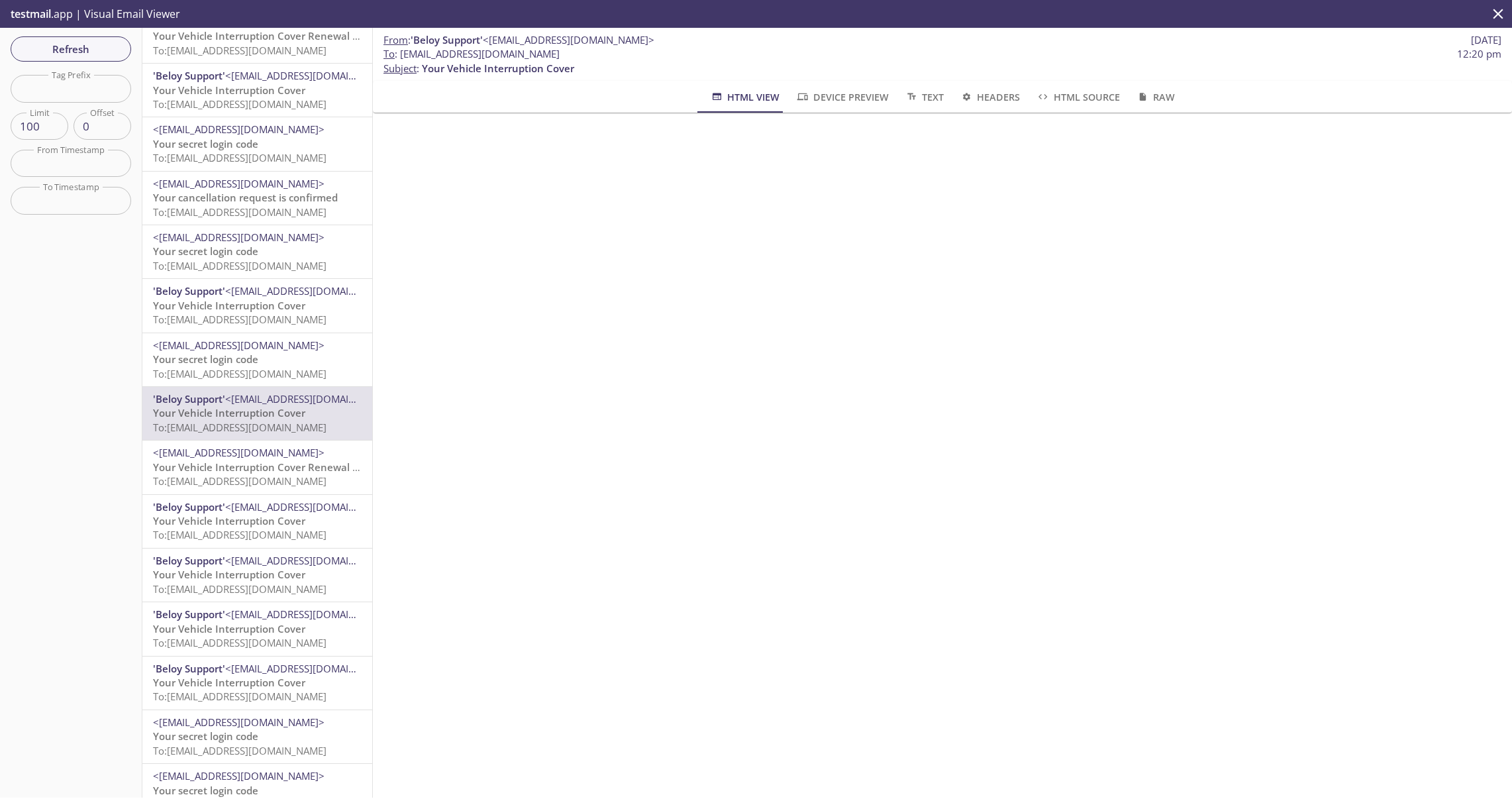
click at [223, 421] on span "To: [EMAIL_ADDRESS][DOMAIN_NAME]" at bounding box center [240, 427] width 173 height 14
click at [227, 463] on span "Your Vehicle Interruption Cover Renewal is Approaching" at bounding box center [288, 467] width 269 height 14
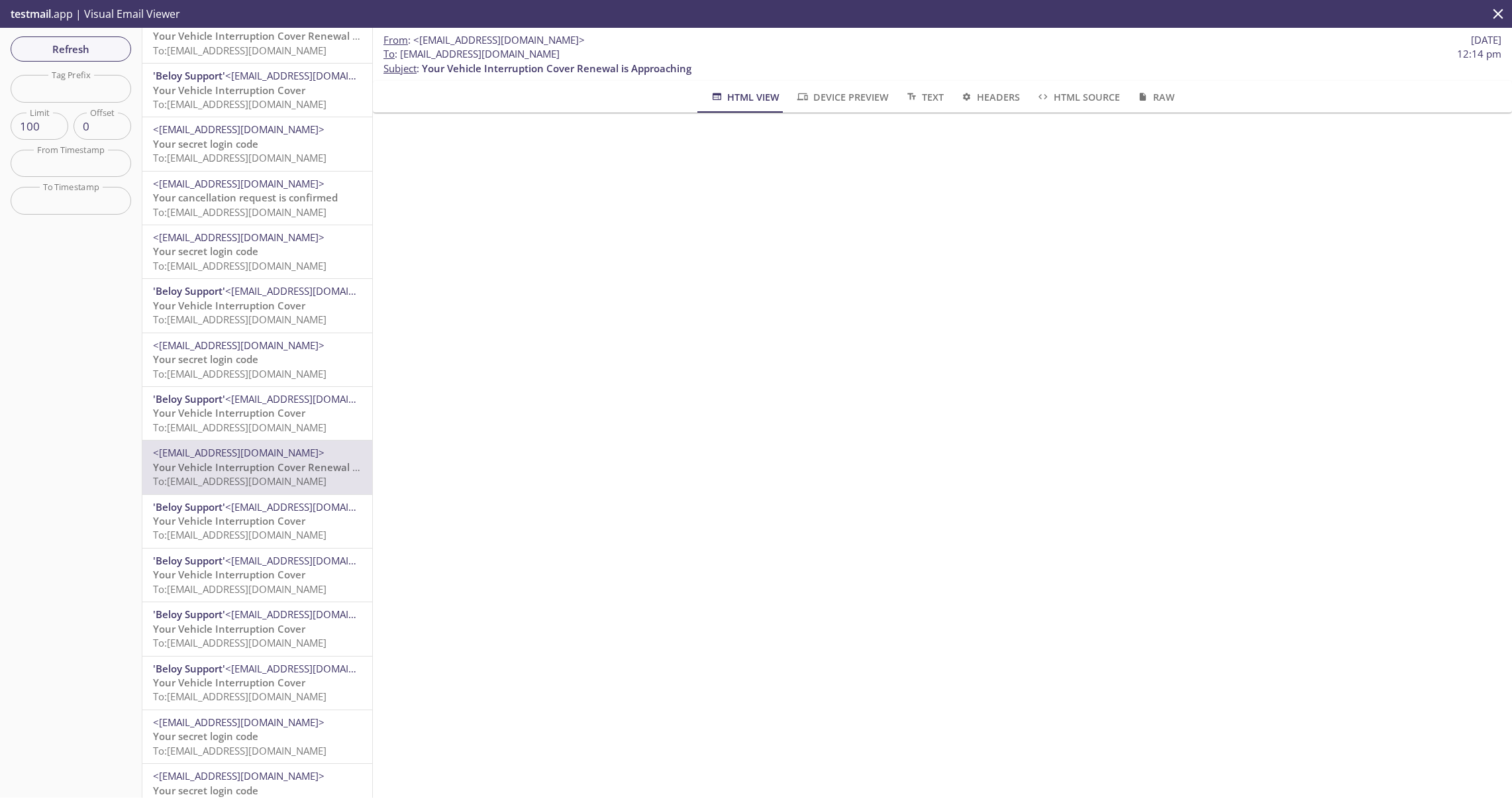
click at [229, 505] on span "<[EMAIL_ADDRESS][DOMAIN_NAME]>" at bounding box center [311, 507] width 172 height 14
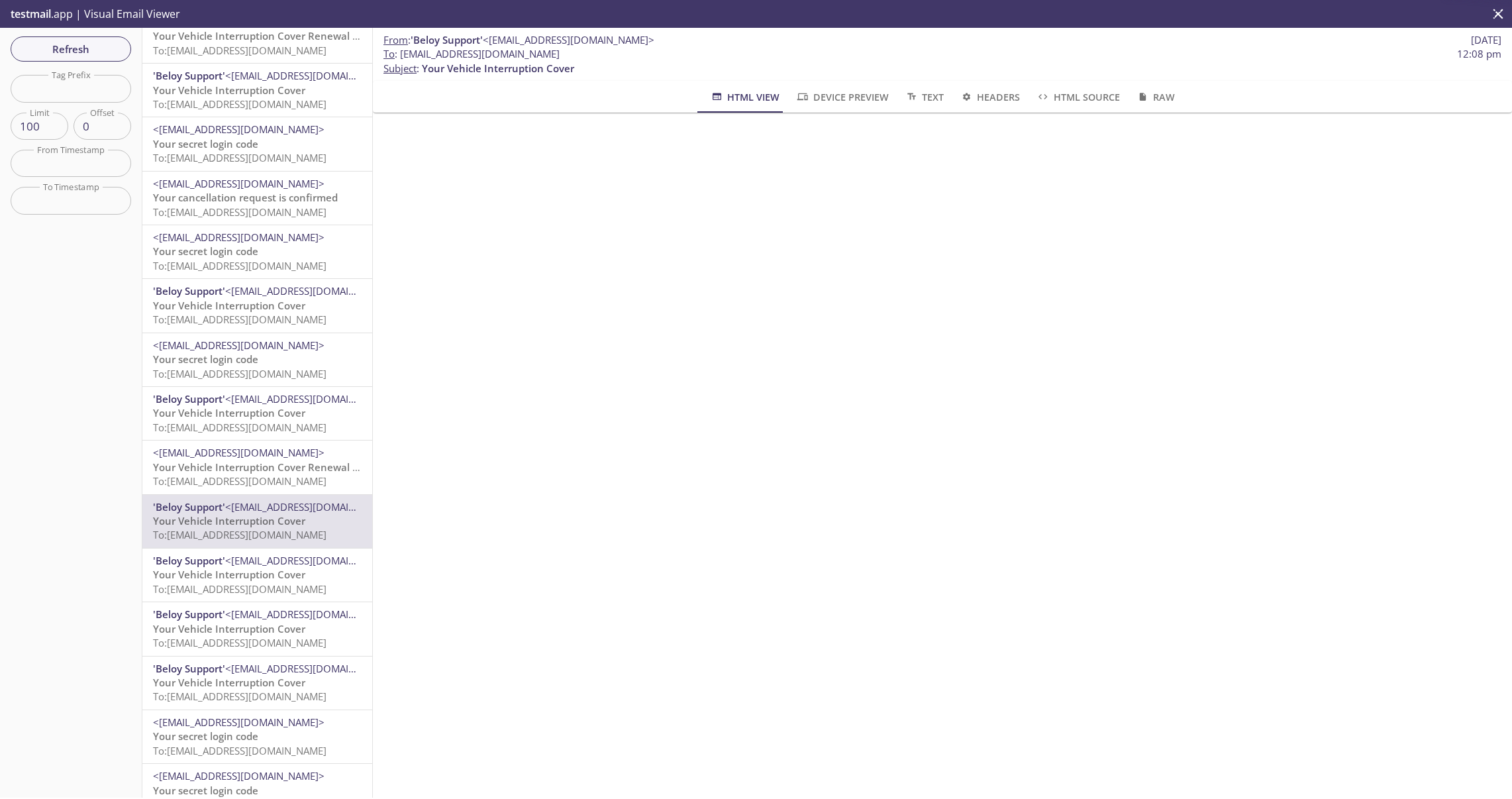
click at [246, 568] on span "Your Vehicle Interruption Cover" at bounding box center [229, 574] width 153 height 14
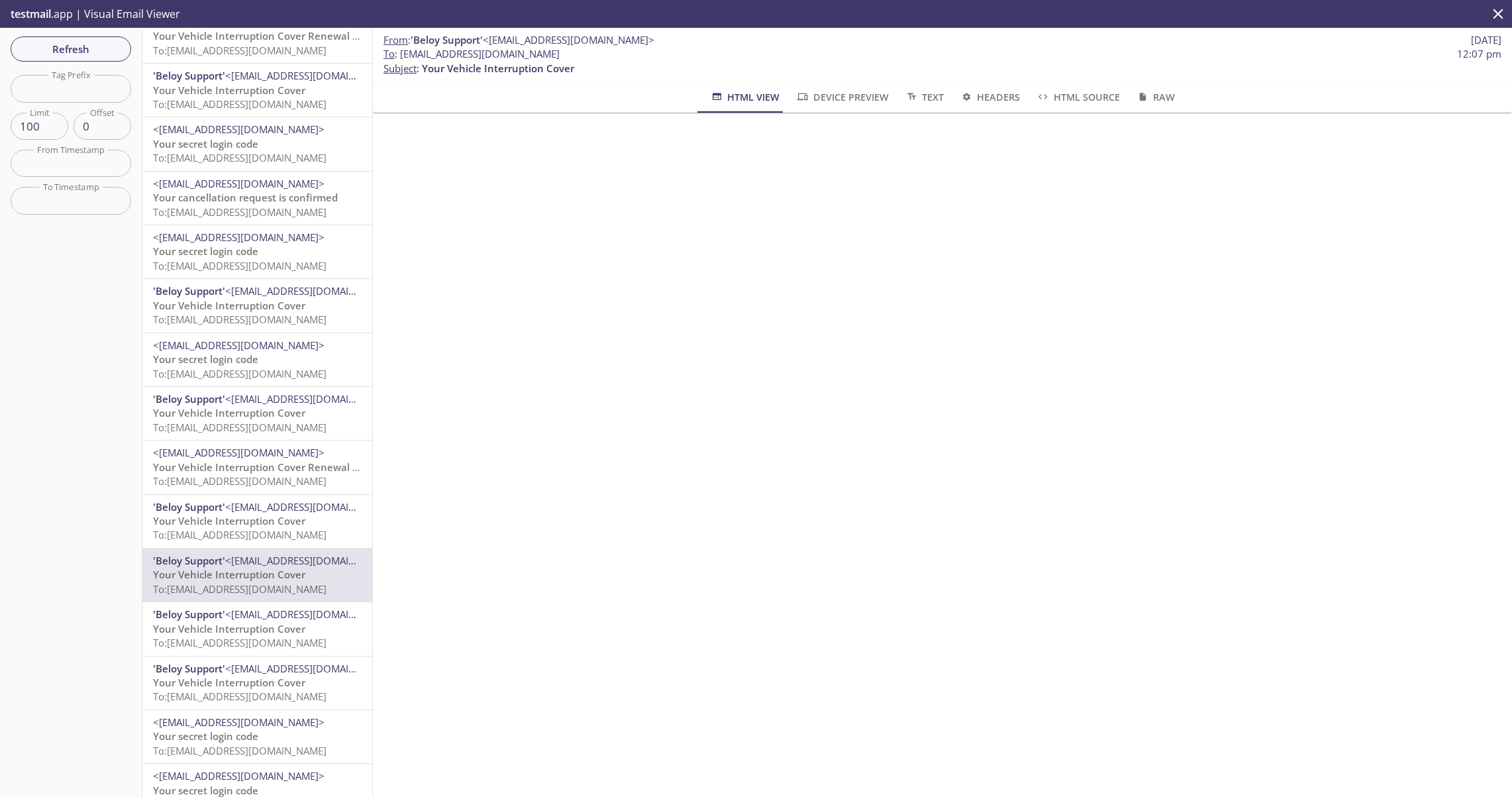
click at [236, 603] on div "'Beloy Support' <[EMAIL_ADDRESS][DOMAIN_NAME]> Your Vehicle Interruption Cover …" at bounding box center [257, 629] width 230 height 53
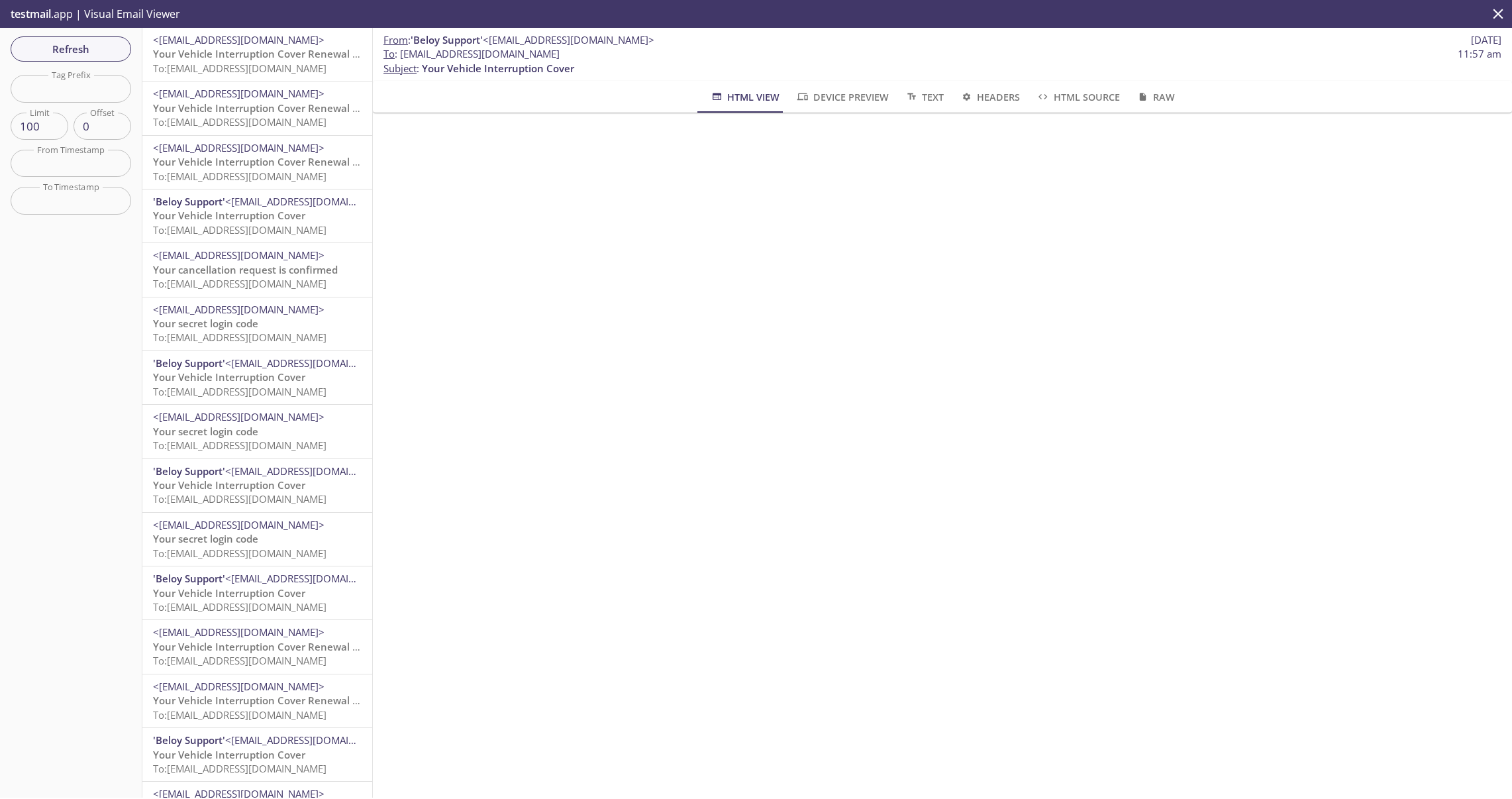
drag, startPoint x: 401, startPoint y: 55, endPoint x: 618, endPoint y: 56, distance: 217.0
click at [618, 56] on span "To : [EMAIL_ADDRESS][DOMAIN_NAME] 11:57 am" at bounding box center [943, 54] width 1118 height 14
click at [502, 56] on span "To : [EMAIL_ADDRESS][DOMAIN_NAME]" at bounding box center [471, 54] width 177 height 14
click at [491, 56] on span "To : [EMAIL_ADDRESS][DOMAIN_NAME]" at bounding box center [471, 54] width 177 height 14
drag, startPoint x: 502, startPoint y: 56, endPoint x: 541, endPoint y: 55, distance: 39.0
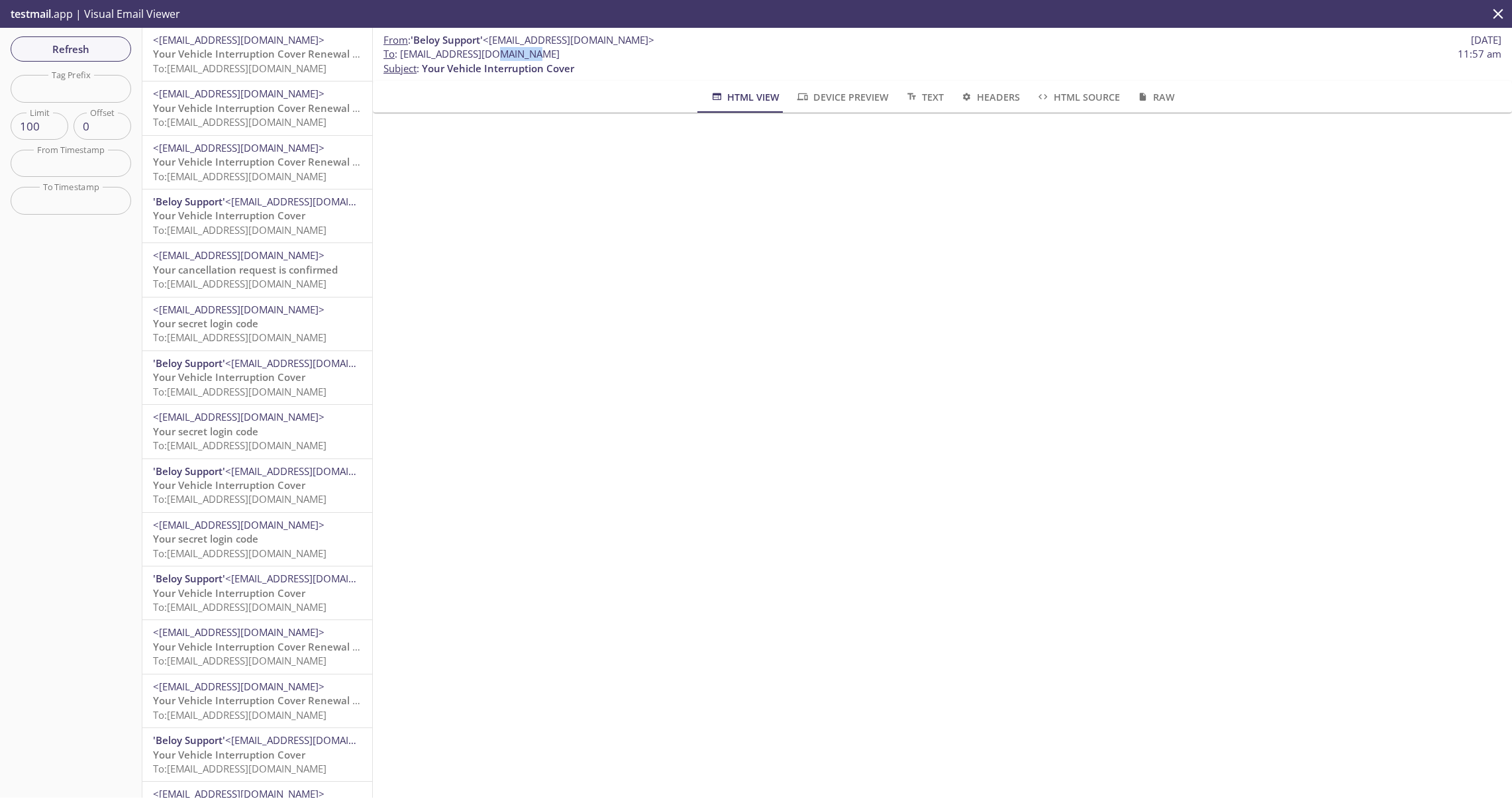
click at [541, 55] on span "To : [EMAIL_ADDRESS][DOMAIN_NAME]" at bounding box center [471, 54] width 177 height 14
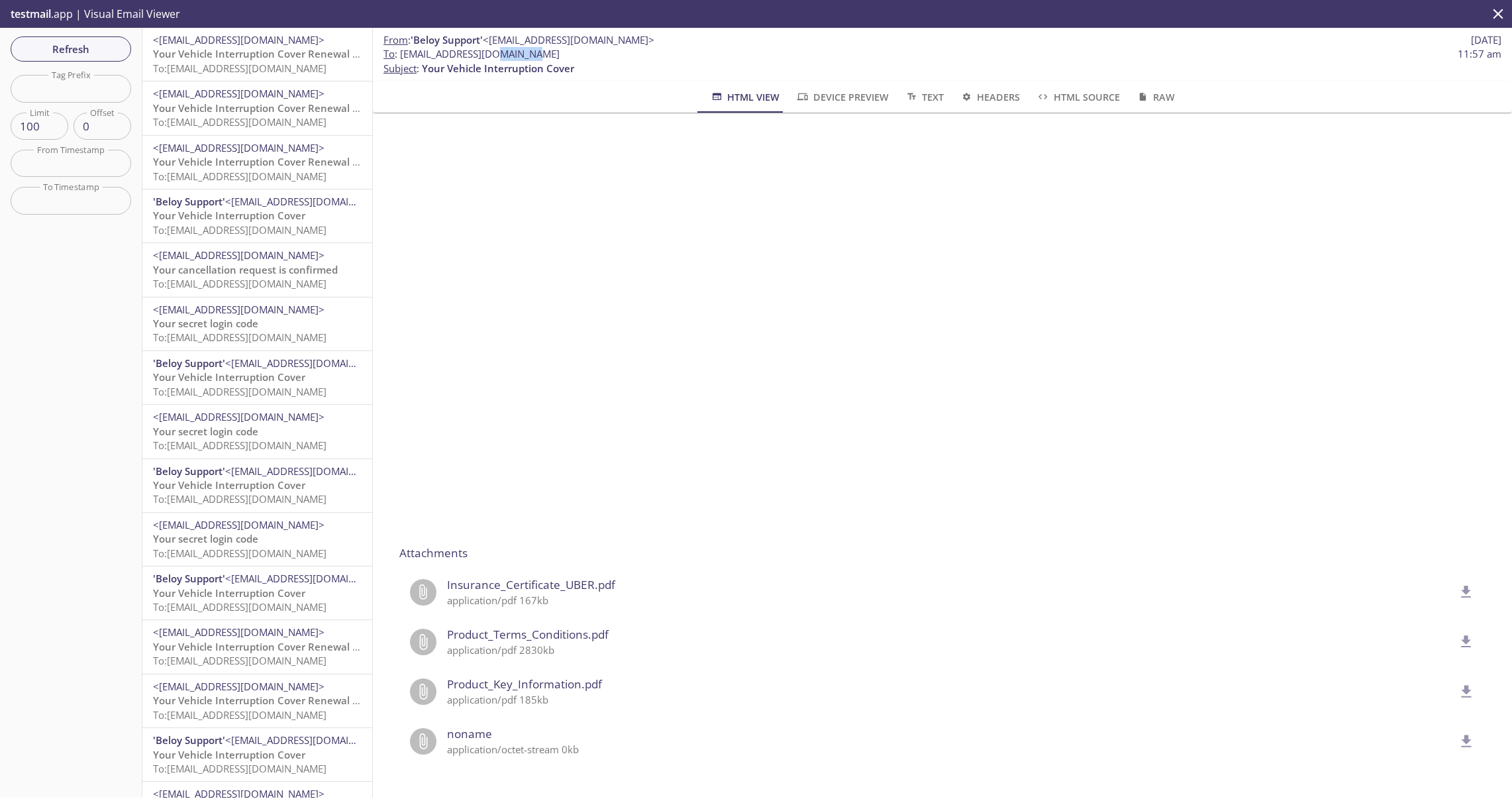
scroll to position [844, 0]
click at [544, 576] on span "Insurance_Certificate_UBER.pdf" at bounding box center [950, 585] width 1006 height 18
click at [1458, 584] on icon "delete" at bounding box center [1466, 593] width 18 height 18
click at [246, 694] on span "Your Vehicle Interruption Cover Renewal is Approaching" at bounding box center [288, 700] width 269 height 14
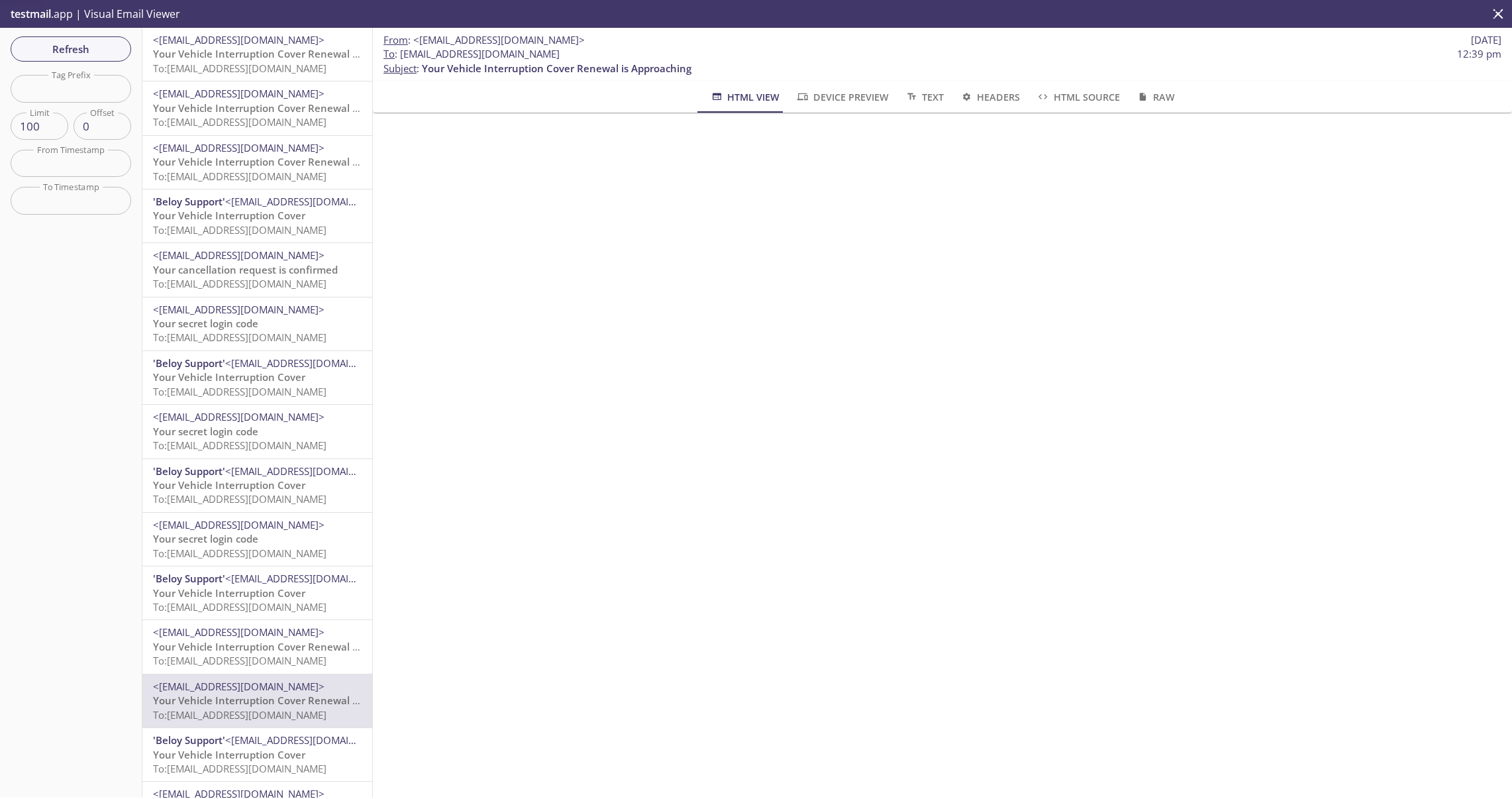
scroll to position [596, 0]
click at [248, 647] on span "Your Vehicle Interruption Cover Renewal is Approaching" at bounding box center [288, 646] width 269 height 14
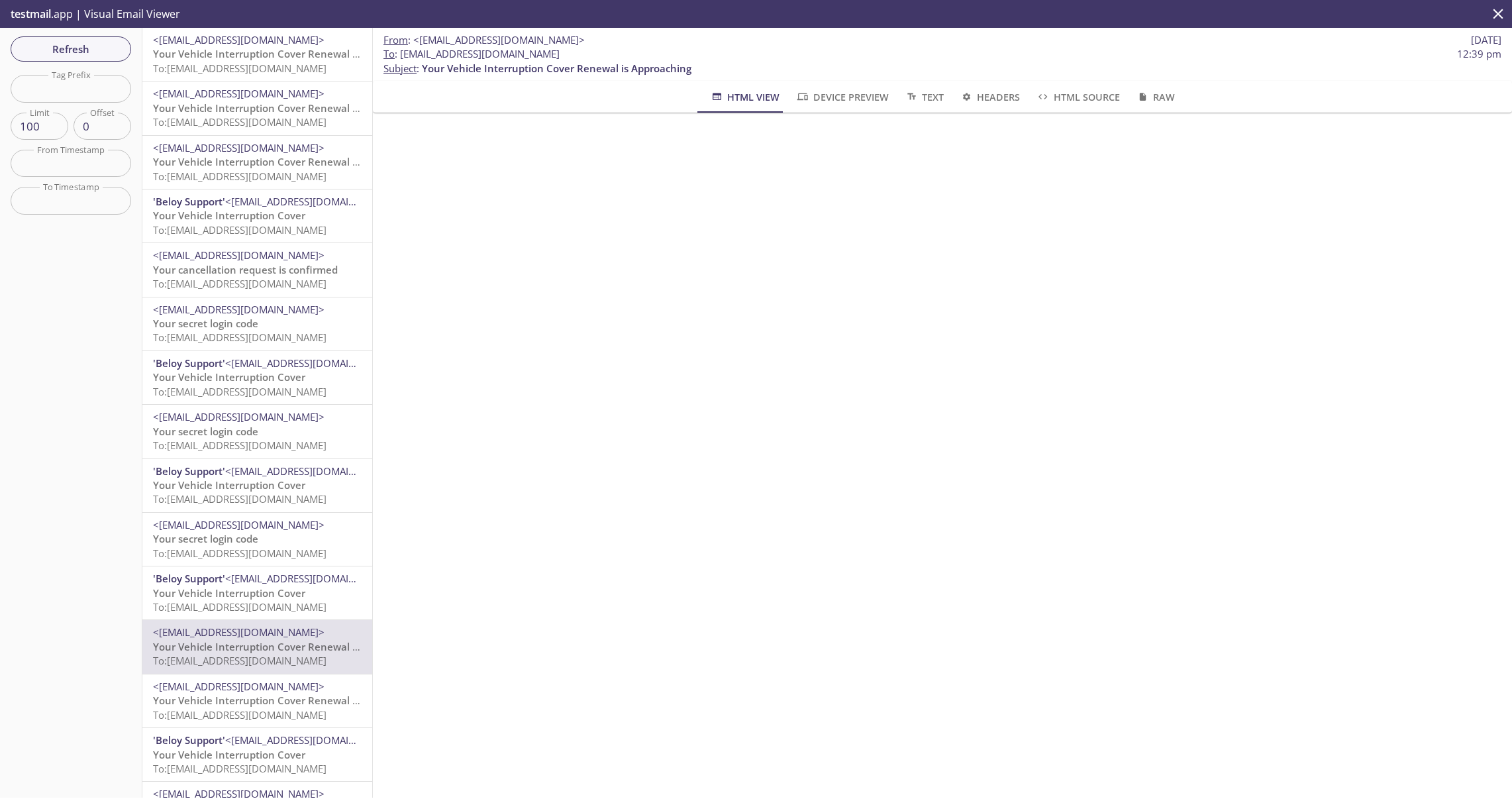
scroll to position [397, 0]
click at [217, 272] on span "Your cancellation request is confirmed" at bounding box center [245, 269] width 185 height 14
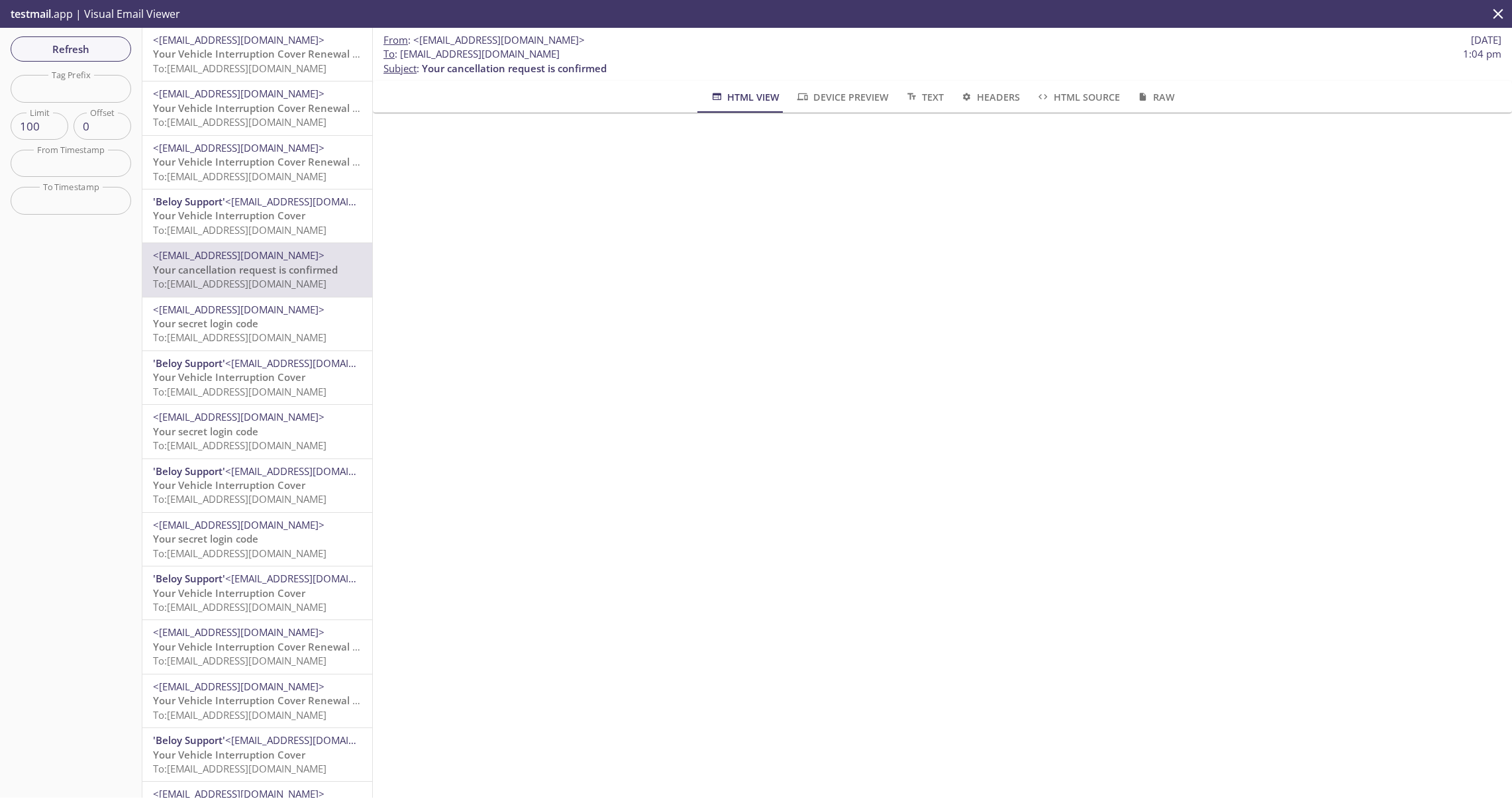
click at [246, 60] on span "Your Vehicle Interruption Cover Renewal is Approaching" at bounding box center [288, 54] width 269 height 14
